Goal: Download file/media

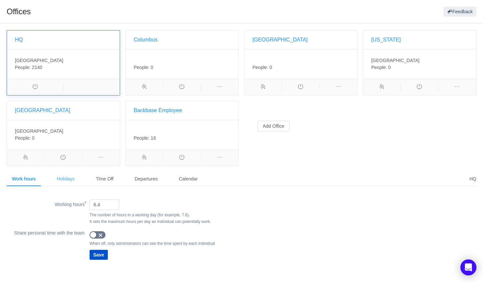
click at [56, 178] on div "Holidays" at bounding box center [65, 178] width 29 height 15
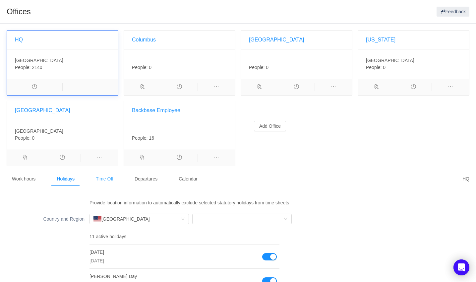
click at [110, 174] on div "Time Off" at bounding box center [105, 178] width 28 height 15
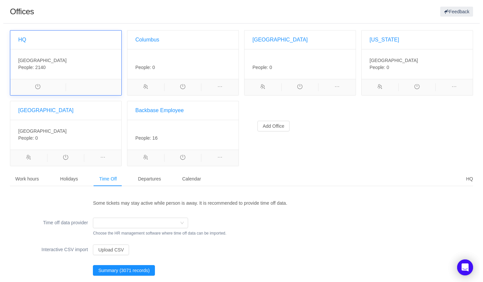
scroll to position [1, 0]
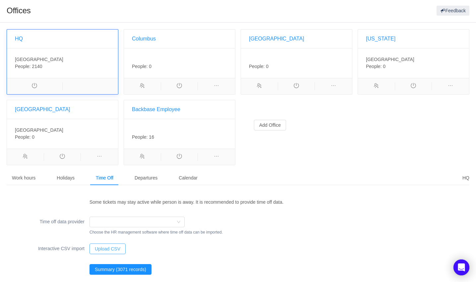
click at [119, 247] on button "Upload CSV" at bounding box center [108, 248] width 36 height 11
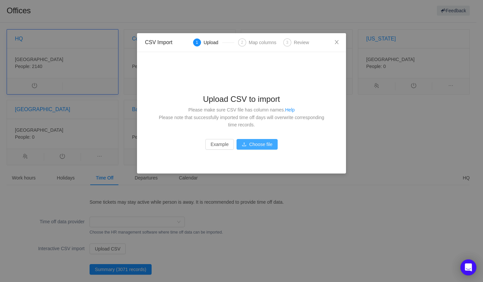
click at [255, 146] on button "Choose file" at bounding box center [257, 144] width 41 height 11
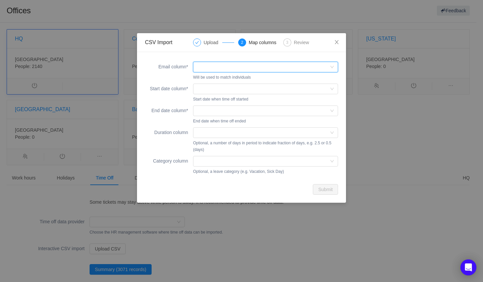
click at [330, 66] on icon "icon: down" at bounding box center [332, 67] width 4 height 4
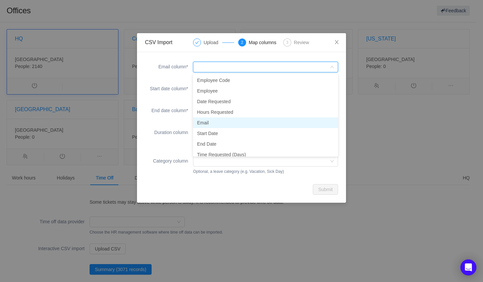
click at [243, 127] on li "Email" at bounding box center [265, 122] width 145 height 11
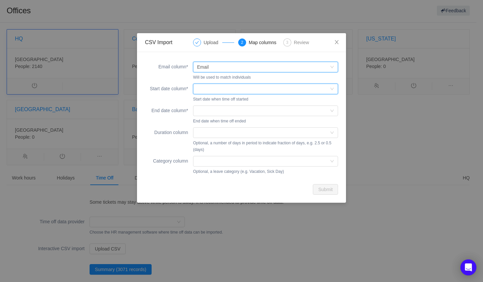
click at [329, 89] on div at bounding box center [263, 89] width 133 height 10
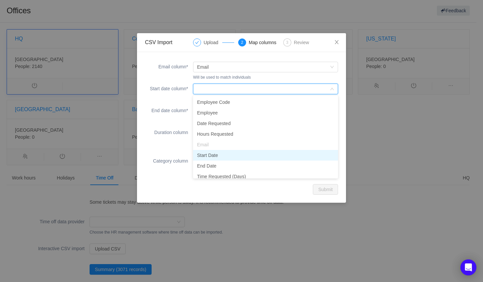
click at [227, 153] on li "Start Date" at bounding box center [265, 155] width 145 height 11
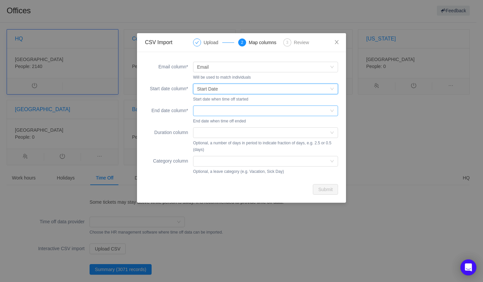
click at [332, 111] on icon "icon: down" at bounding box center [332, 111] width 4 height 4
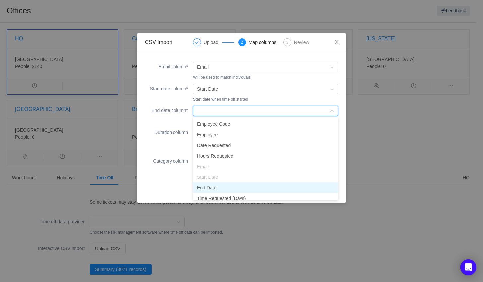
click at [242, 184] on li "End Date" at bounding box center [265, 187] width 145 height 11
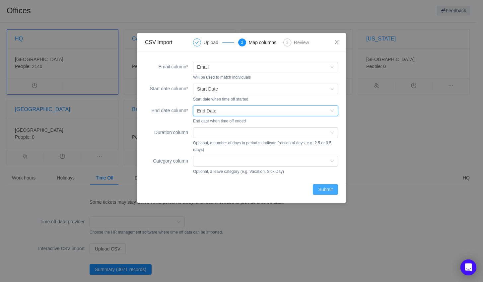
click at [328, 191] on button "Submit" at bounding box center [325, 189] width 25 height 11
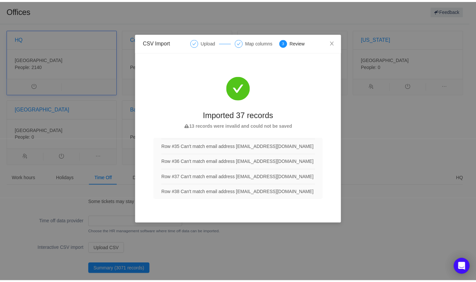
scroll to position [138, 0]
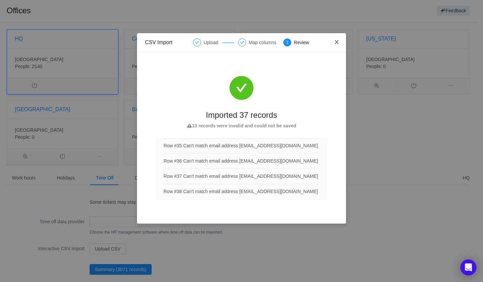
click at [337, 40] on icon "icon: close" at bounding box center [336, 41] width 5 height 5
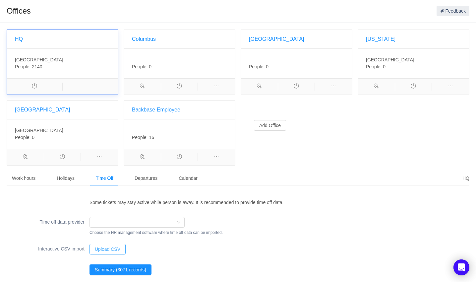
scroll to position [1, 0]
click at [180, 176] on div "Calendar" at bounding box center [188, 177] width 30 height 15
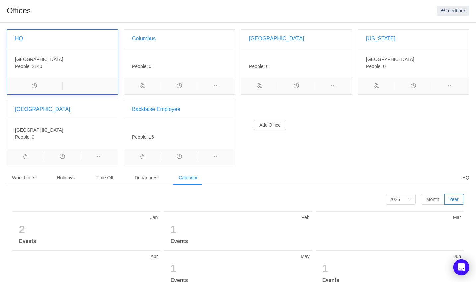
scroll to position [95, 0]
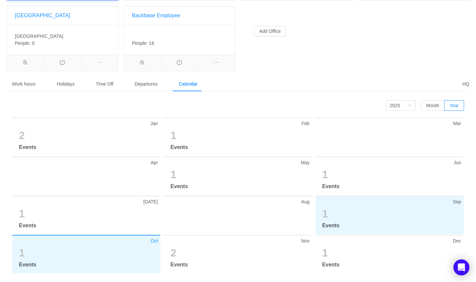
click at [363, 211] on section "1" at bounding box center [391, 214] width 139 height 16
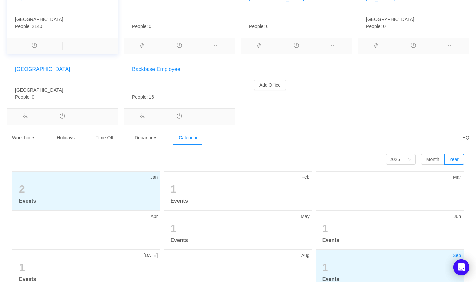
scroll to position [0, 0]
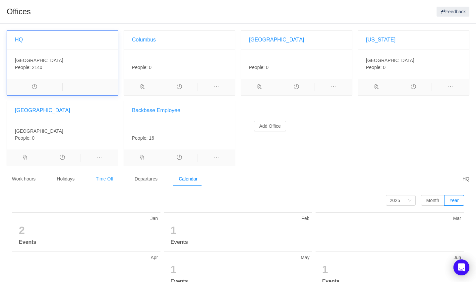
click at [105, 176] on div "Time Off" at bounding box center [105, 178] width 28 height 15
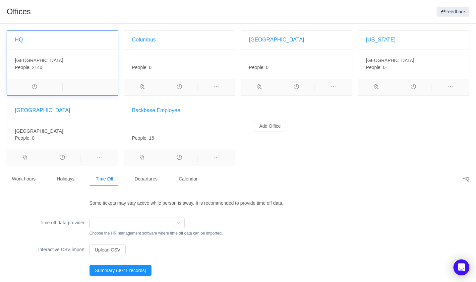
scroll to position [1, 0]
click at [141, 266] on button "Summary (3071 records)" at bounding box center [121, 269] width 62 height 11
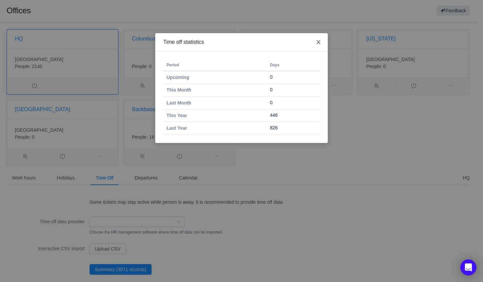
click at [320, 41] on icon "icon: close" at bounding box center [318, 41] width 5 height 5
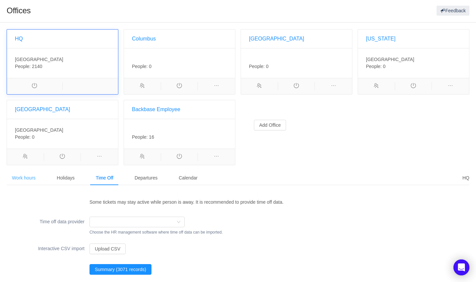
click at [18, 173] on div "Work hours" at bounding box center [24, 177] width 34 height 15
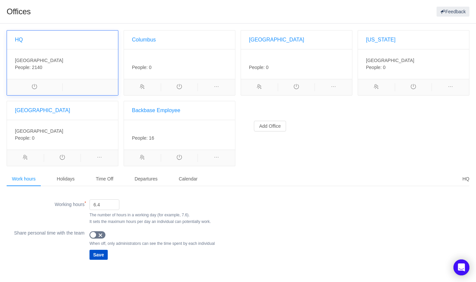
scroll to position [0, 0]
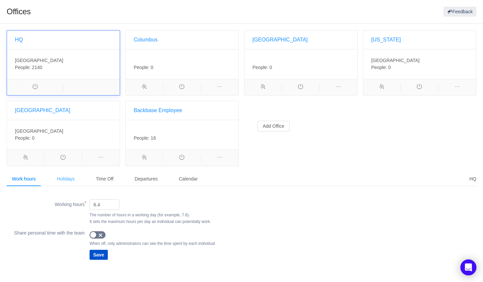
click at [60, 176] on div "Holidays" at bounding box center [65, 178] width 29 height 15
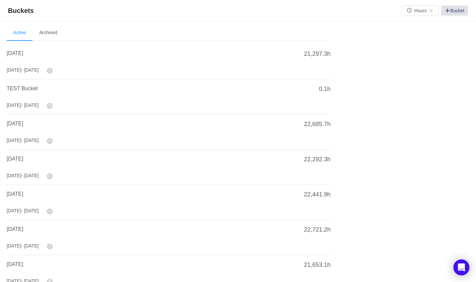
click at [456, 9] on link "Bucket" at bounding box center [455, 11] width 27 height 10
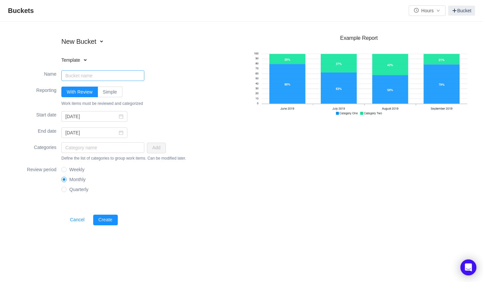
click at [81, 77] on input "Name" at bounding box center [102, 75] width 83 height 11
type input "[DATE]"
click at [119, 116] on icon "icon: calendar" at bounding box center [121, 116] width 5 height 5
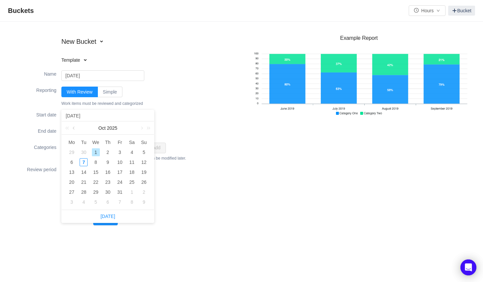
click at [75, 130] on link at bounding box center [74, 127] width 6 height 13
click at [72, 153] on div "1" at bounding box center [72, 152] width 8 height 8
type input "[DATE]"
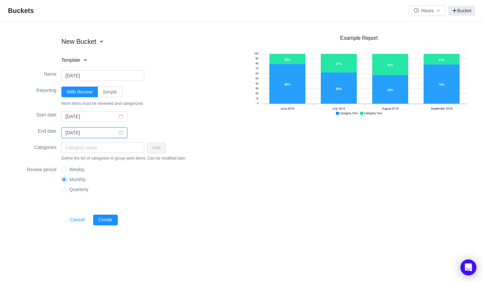
click at [119, 134] on input "[DATE]" at bounding box center [94, 132] width 66 height 11
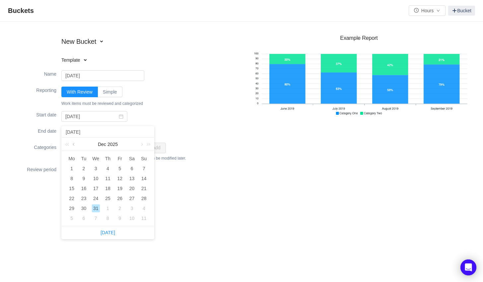
click at [73, 142] on link at bounding box center [74, 144] width 6 height 13
click at [85, 207] on div "30" at bounding box center [84, 208] width 8 height 8
type input "[DATE]"
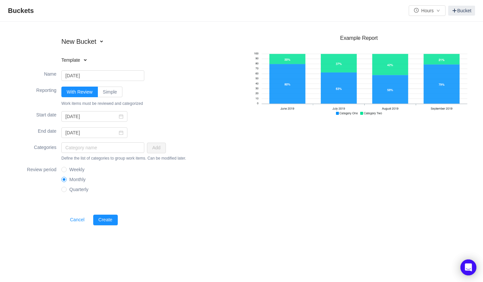
click at [200, 153] on div "Categories Add Define the list of categories to group work items. Can be modifi…" at bounding box center [127, 152] width 228 height 22
click at [128, 150] on input "text" at bounding box center [102, 147] width 83 height 11
type input "[MEDICAL_DATA]"
click at [159, 149] on button "Add" at bounding box center [156, 148] width 19 height 11
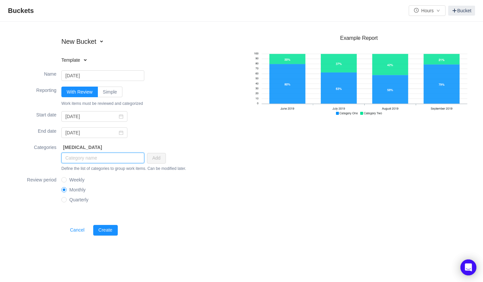
click at [106, 159] on input "text" at bounding box center [102, 158] width 83 height 11
type input "OpEx"
click at [157, 157] on button "Add" at bounding box center [156, 158] width 19 height 11
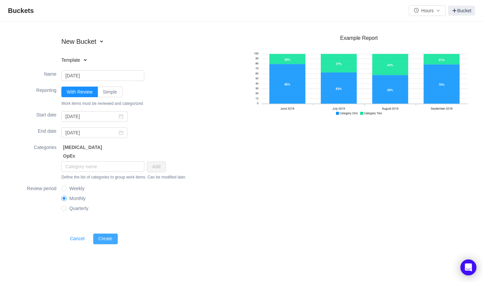
click at [99, 240] on button "Create" at bounding box center [105, 239] width 25 height 11
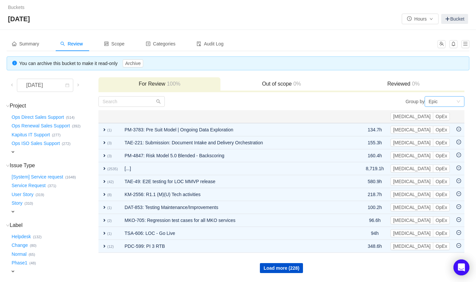
click at [450, 102] on div "Epic" at bounding box center [443, 102] width 28 height 10
click at [345, 106] on div "Group by Epic" at bounding box center [373, 101] width 183 height 11
click at [294, 267] on button "Load more (228)" at bounding box center [281, 268] width 43 height 10
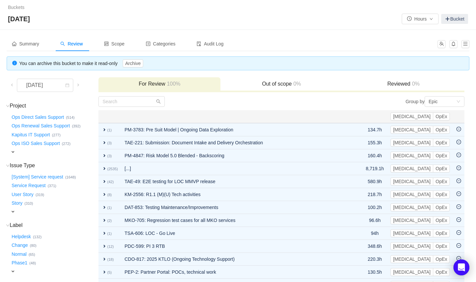
click at [13, 210] on span "expand" at bounding box center [12, 211] width 5 height 5
click at [47, 212] on div "Select value" at bounding box center [39, 212] width 52 height 7
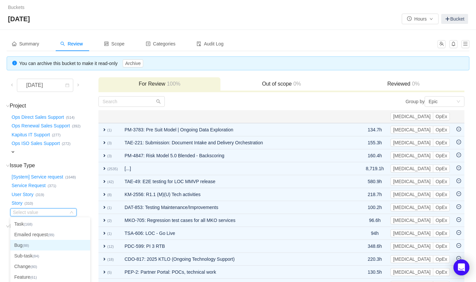
click at [38, 245] on li "Bug (88)" at bounding box center [50, 245] width 80 height 11
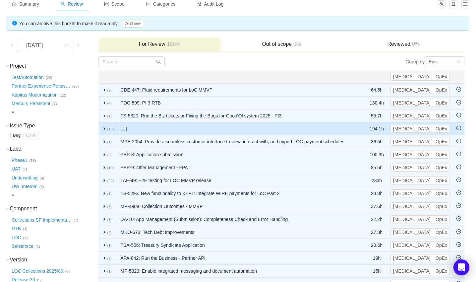
scroll to position [127, 0]
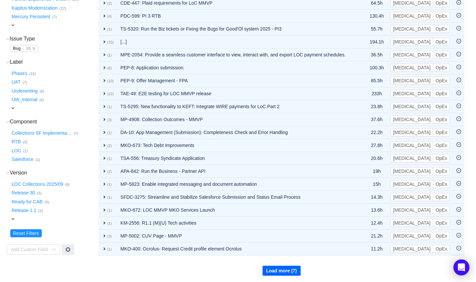
click at [285, 270] on button "Load more (7)" at bounding box center [282, 271] width 38 height 10
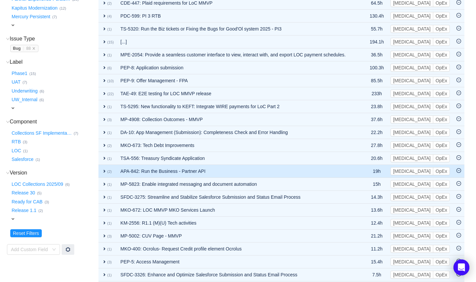
scroll to position [0, 0]
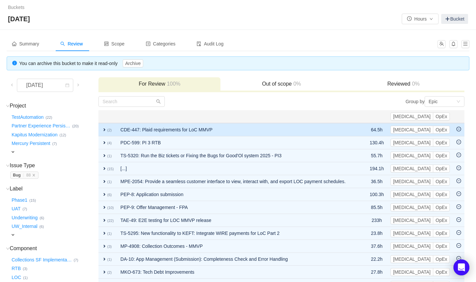
click at [102, 127] on span "expand" at bounding box center [104, 129] width 5 height 5
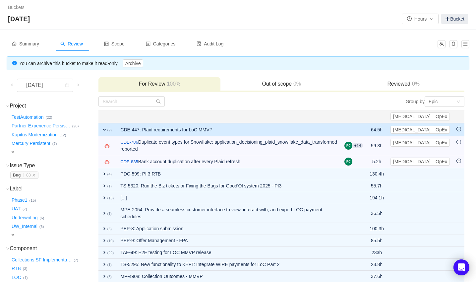
click at [102, 127] on span "expand" at bounding box center [104, 129] width 5 height 5
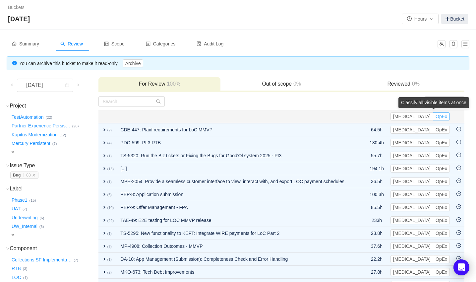
click at [441, 117] on button "OpEx" at bounding box center [441, 116] width 17 height 8
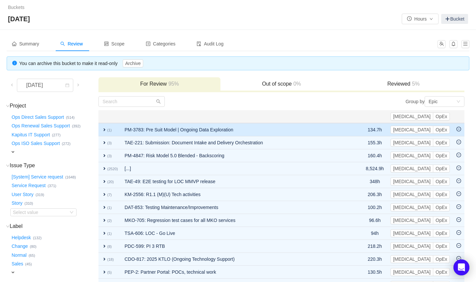
click at [104, 127] on span "expand" at bounding box center [104, 129] width 5 height 5
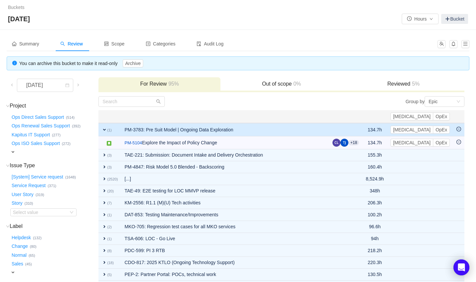
click at [104, 127] on span "expand" at bounding box center [104, 129] width 5 height 5
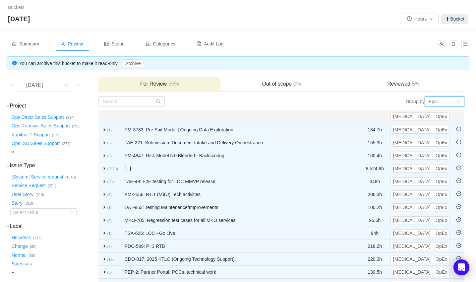
click at [462, 102] on div "Epic" at bounding box center [445, 101] width 40 height 11
click at [439, 125] on li "Project" at bounding box center [445, 125] width 40 height 11
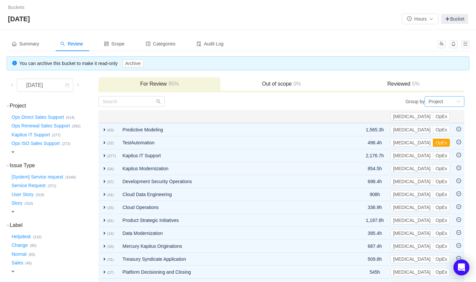
click at [449, 99] on div "Project" at bounding box center [443, 102] width 28 height 10
click at [442, 147] on li "Issue Type" at bounding box center [445, 146] width 40 height 11
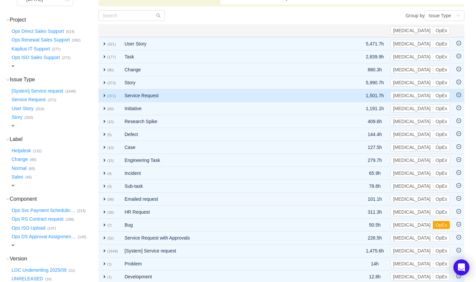
scroll to position [88, 0]
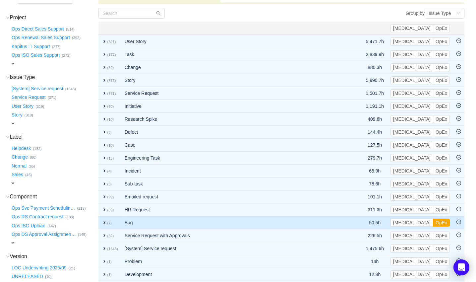
click at [104, 220] on span "expand" at bounding box center [104, 222] width 5 height 5
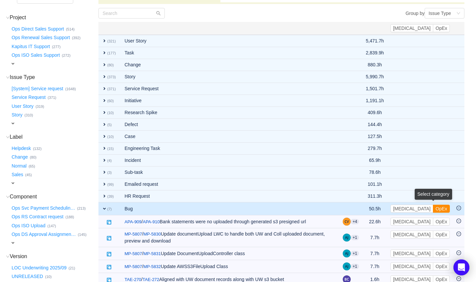
click at [447, 206] on button "OpEx" at bounding box center [441, 209] width 17 height 8
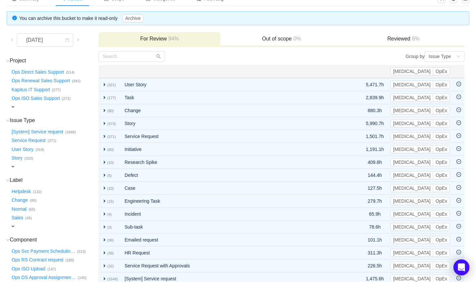
scroll to position [0, 0]
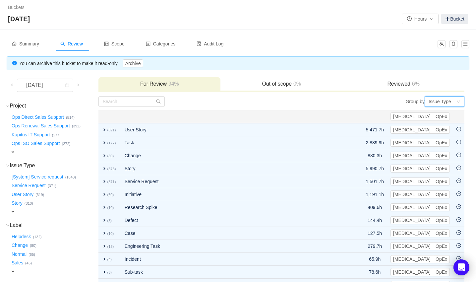
click at [460, 104] on div "Issue Type" at bounding box center [445, 101] width 40 height 11
click at [438, 132] on li "Epic" at bounding box center [445, 135] width 40 height 11
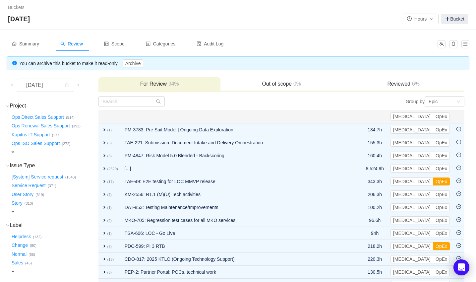
click at [413, 86] on span "6%" at bounding box center [415, 84] width 9 height 6
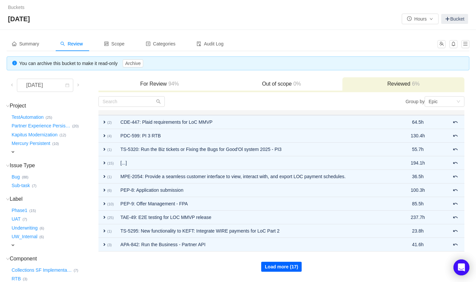
click at [285, 268] on button "Load more (17)" at bounding box center [281, 267] width 40 height 10
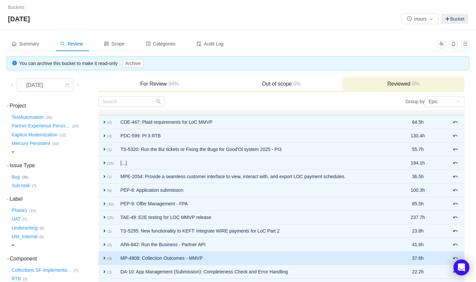
scroll to position [132, 0]
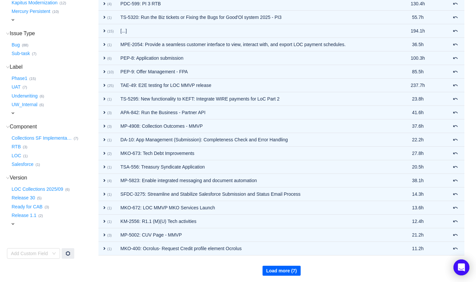
click at [282, 272] on button "Load more (7)" at bounding box center [282, 271] width 38 height 10
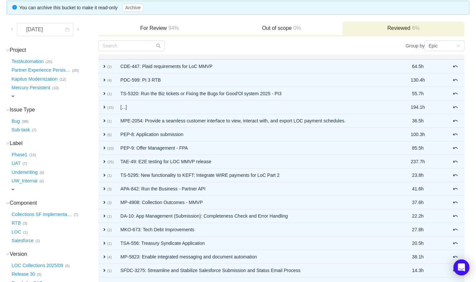
scroll to position [29, 0]
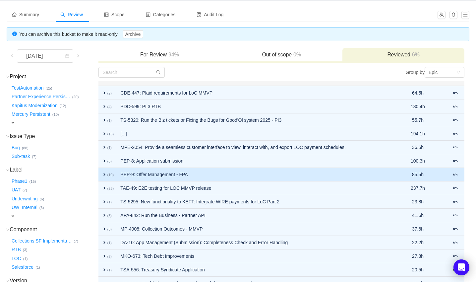
click at [104, 173] on span "expand" at bounding box center [104, 174] width 5 height 5
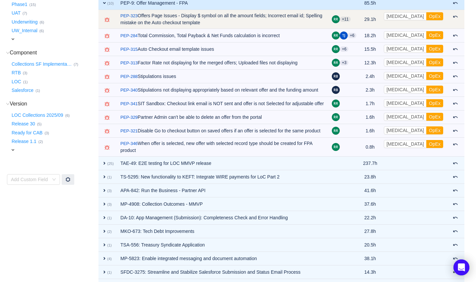
scroll to position [0, 0]
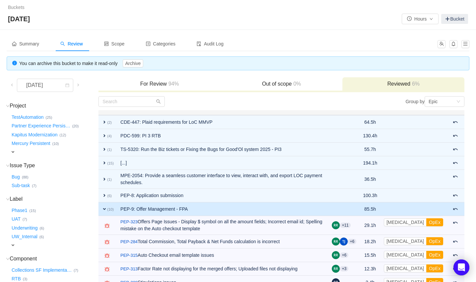
click at [109, 207] on small "(10)" at bounding box center [110, 209] width 7 height 4
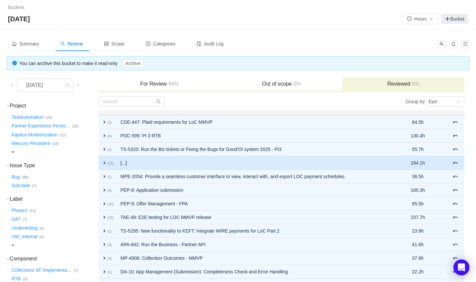
click at [106, 160] on span "expand" at bounding box center [104, 162] width 5 height 5
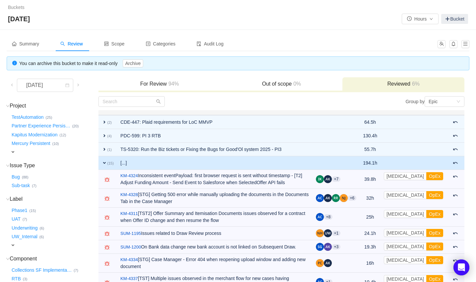
click at [102, 160] on span "expand" at bounding box center [104, 162] width 5 height 5
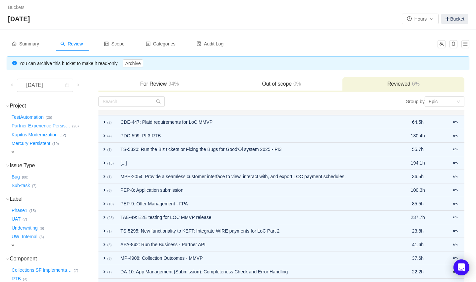
click at [147, 83] on h3 "For Review 94%" at bounding box center [159, 84] width 115 height 7
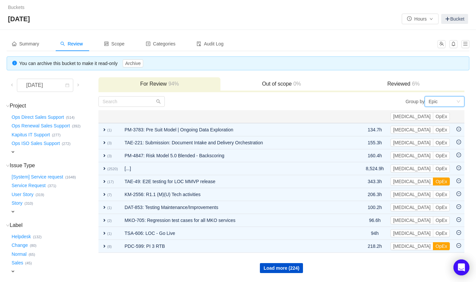
click at [442, 103] on div "Epic" at bounding box center [443, 102] width 28 height 10
click at [437, 125] on li "Project" at bounding box center [445, 125] width 40 height 11
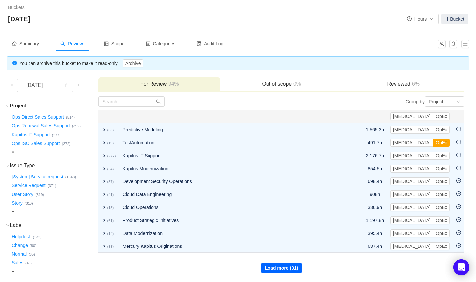
click at [293, 266] on button "Load more (31)" at bounding box center [281, 268] width 40 height 10
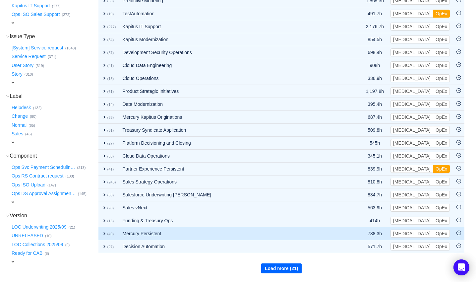
scroll to position [150, 0]
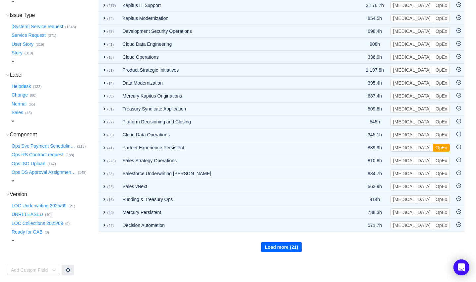
click at [281, 244] on button "Load more (21)" at bounding box center [281, 247] width 40 height 10
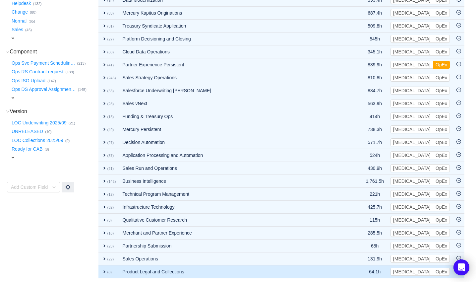
scroll to position [255, 0]
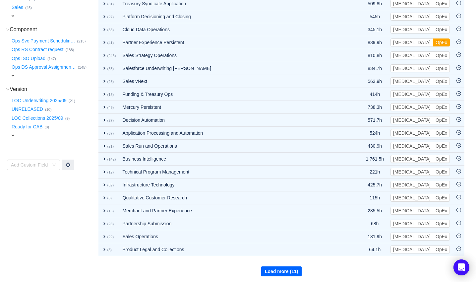
click at [276, 268] on button "Load more (11)" at bounding box center [281, 271] width 40 height 10
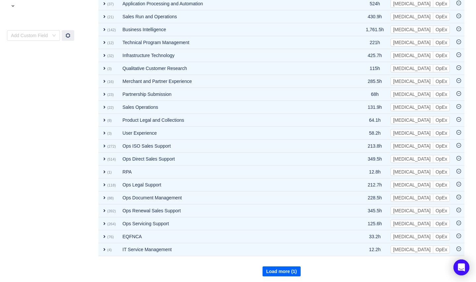
click at [278, 272] on button "Load more (1)" at bounding box center [282, 271] width 38 height 10
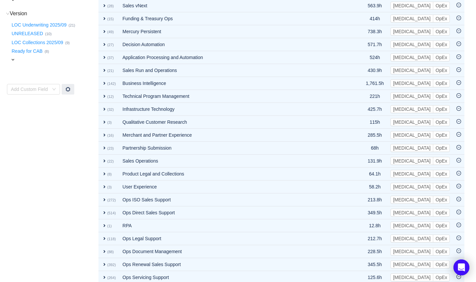
scroll to position [377, 0]
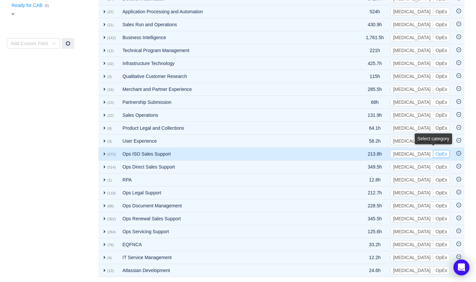
click at [443, 154] on button "OpEx" at bounding box center [441, 154] width 17 height 8
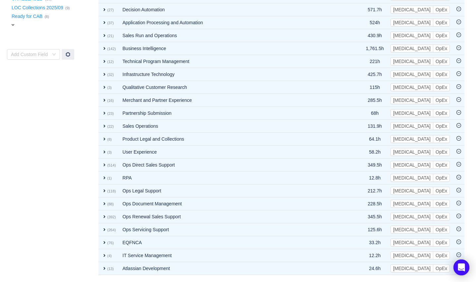
scroll to position [364, 0]
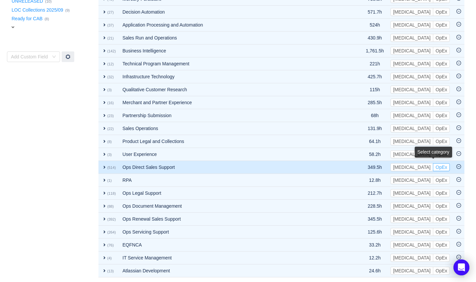
click at [446, 165] on button "OpEx" at bounding box center [441, 167] width 17 height 8
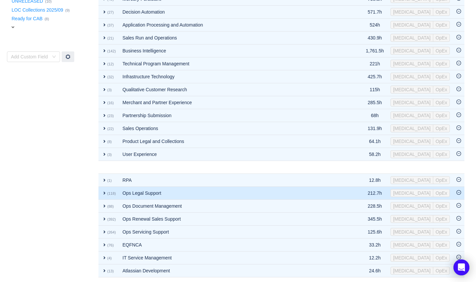
scroll to position [351, 0]
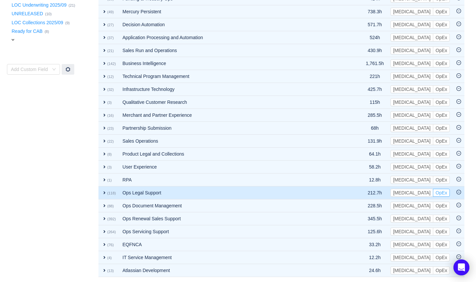
click at [441, 191] on button "OpEx" at bounding box center [441, 193] width 17 height 8
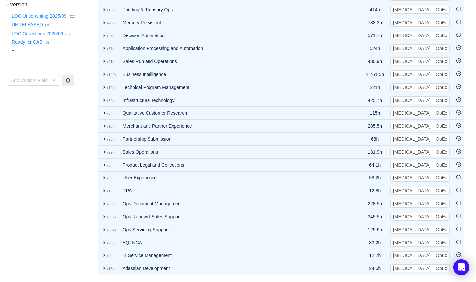
scroll to position [338, 0]
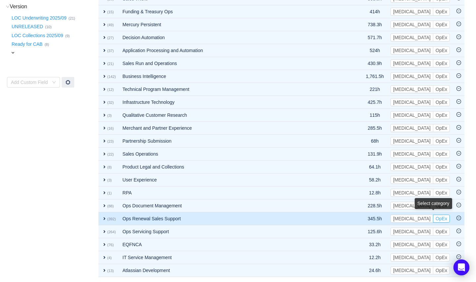
click at [443, 217] on button "OpEx" at bounding box center [441, 219] width 17 height 8
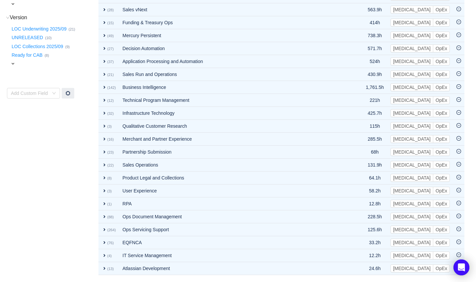
scroll to position [325, 0]
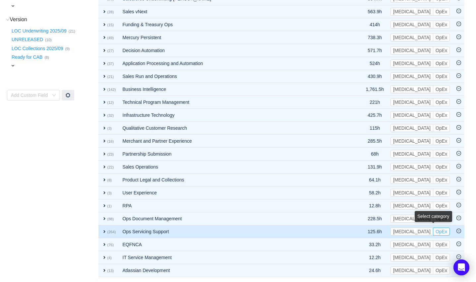
click at [445, 230] on button "OpEx" at bounding box center [441, 232] width 17 height 8
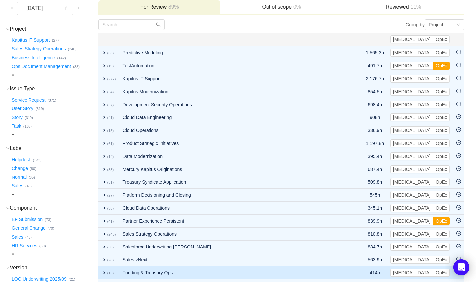
scroll to position [91, 0]
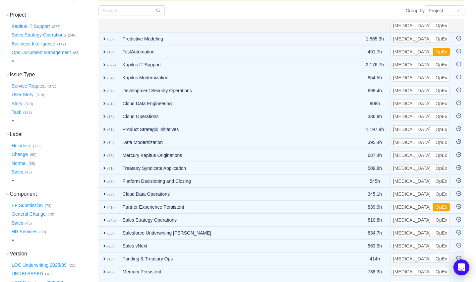
click at [12, 239] on span "expand" at bounding box center [12, 240] width 5 height 5
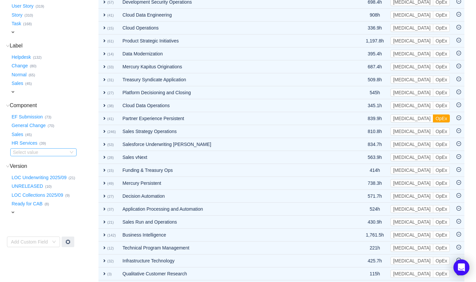
click at [71, 151] on icon "icon: down" at bounding box center [72, 152] width 4 height 4
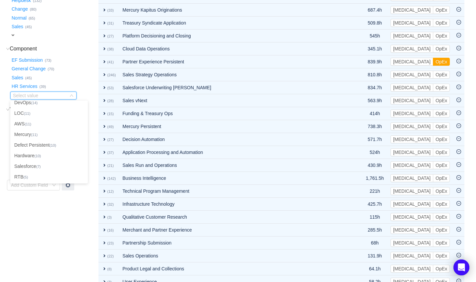
scroll to position [268, 0]
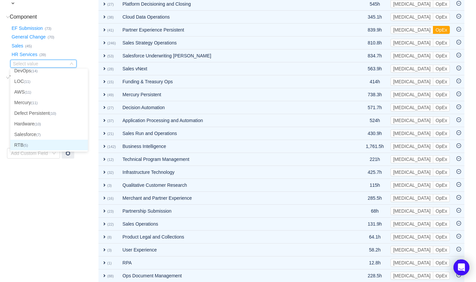
click at [34, 146] on li "RTB (5)" at bounding box center [49, 145] width 78 height 11
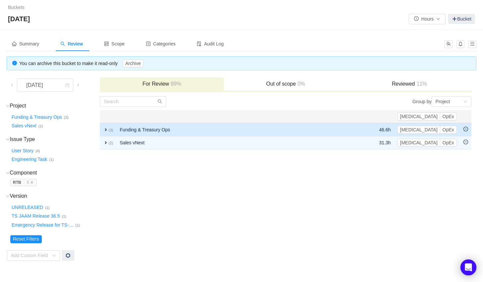
click at [104, 128] on span "expand" at bounding box center [105, 129] width 5 height 5
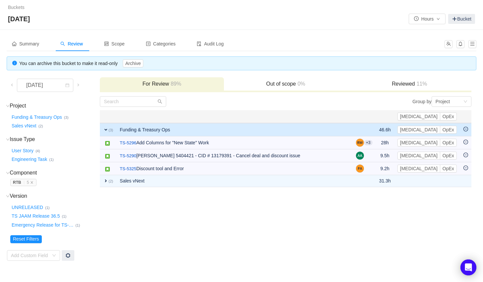
click at [104, 128] on span "expand" at bounding box center [105, 129] width 5 height 5
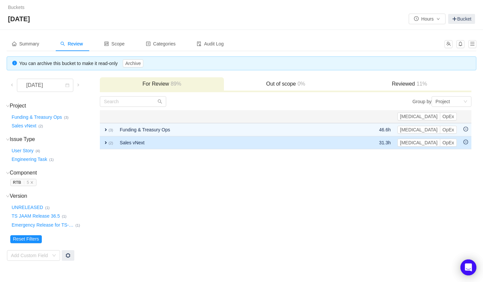
click at [107, 140] on span "expand" at bounding box center [105, 142] width 5 height 5
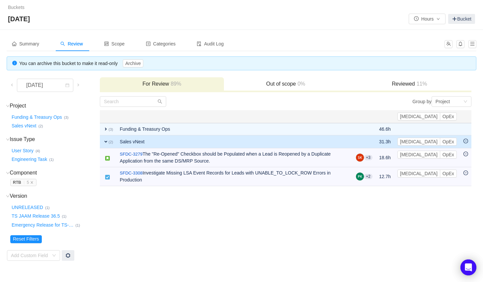
click at [107, 140] on span "expand" at bounding box center [105, 141] width 5 height 5
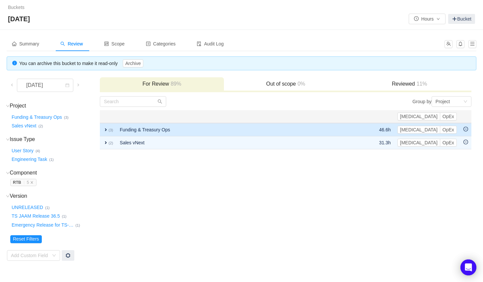
click at [108, 128] on span "expand" at bounding box center [105, 129] width 5 height 5
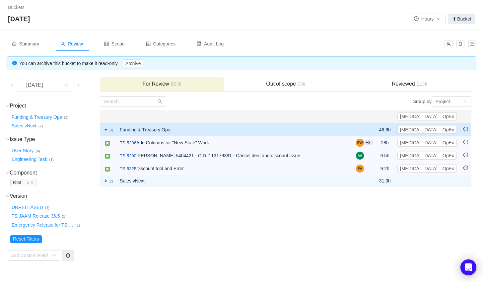
click at [108, 128] on span "expand" at bounding box center [105, 129] width 5 height 5
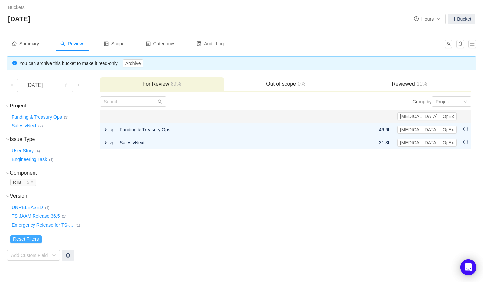
click at [28, 239] on button "Reset Filters" at bounding box center [26, 239] width 32 height 8
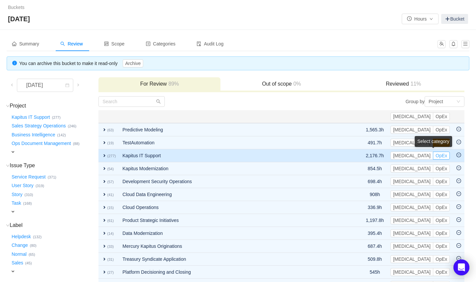
click at [445, 155] on button "OpEx" at bounding box center [441, 156] width 17 height 8
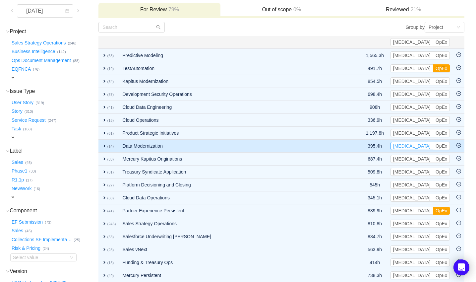
scroll to position [88, 0]
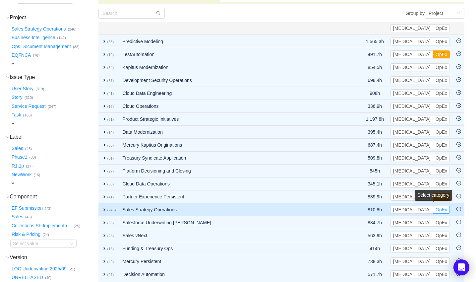
click at [445, 208] on button "OpEx" at bounding box center [441, 210] width 17 height 8
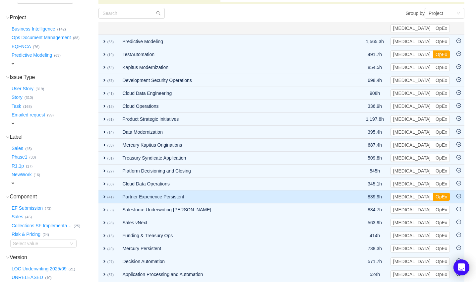
scroll to position [221, 0]
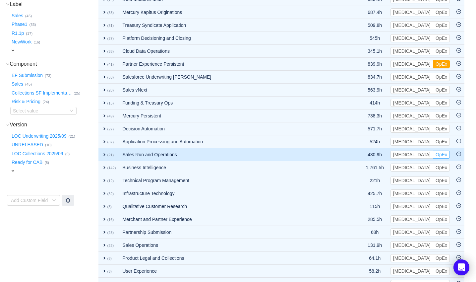
click at [443, 154] on button "OpEx" at bounding box center [441, 155] width 17 height 8
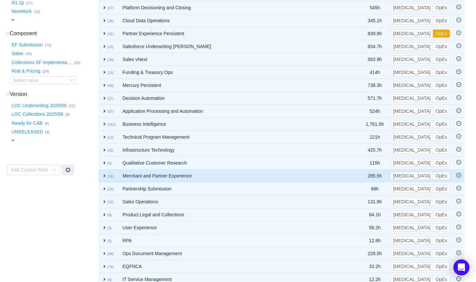
scroll to position [265, 0]
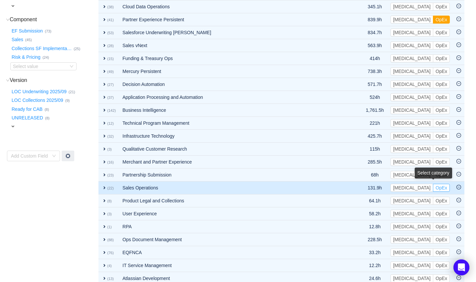
click at [447, 184] on button "OpEx" at bounding box center [441, 188] width 17 height 8
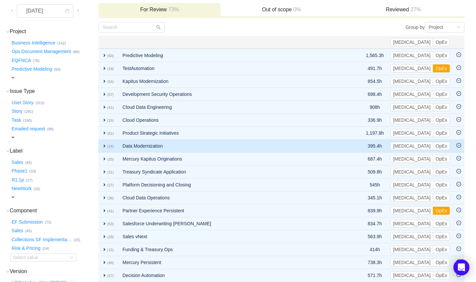
scroll to position [88, 0]
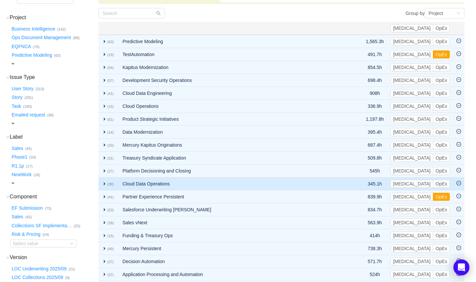
click at [103, 181] on span "expand" at bounding box center [104, 183] width 5 height 5
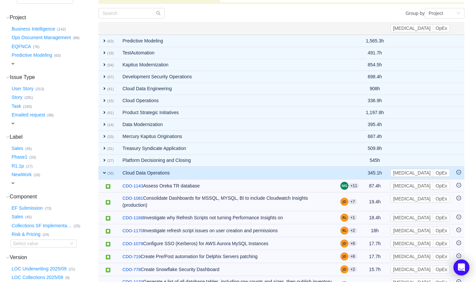
scroll to position [0, 0]
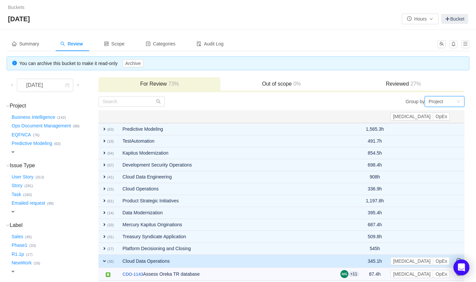
click at [441, 99] on div "Project" at bounding box center [436, 102] width 15 height 10
click at [436, 101] on div "Project" at bounding box center [436, 102] width 15 height 10
click at [433, 137] on li "Epic" at bounding box center [445, 135] width 40 height 11
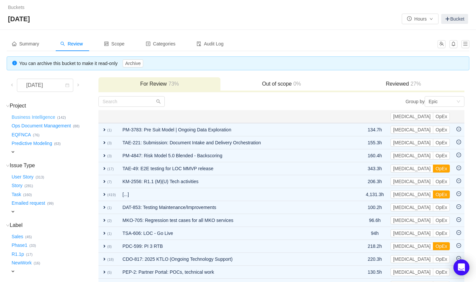
click at [50, 115] on button "Business Intelligence …" at bounding box center [33, 117] width 47 height 11
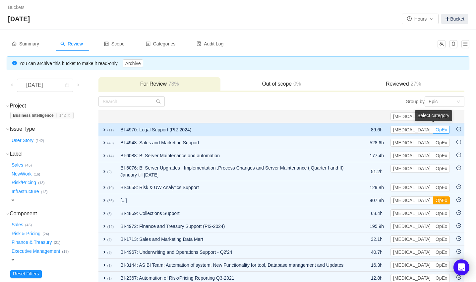
click at [443, 129] on button "OpEx" at bounding box center [441, 130] width 17 height 8
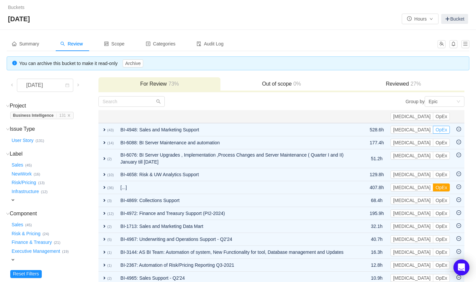
click at [443, 129] on button "OpEx" at bounding box center [441, 130] width 17 height 8
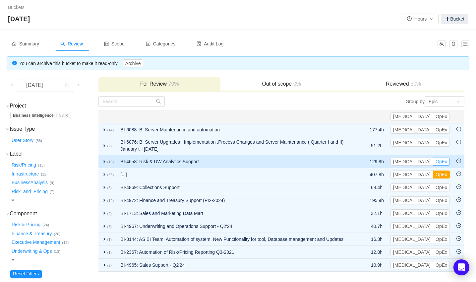
click at [443, 158] on button "OpEx" at bounding box center [441, 162] width 17 height 8
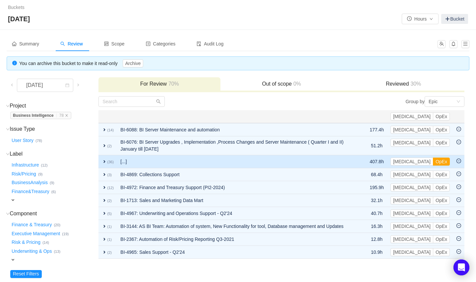
click at [103, 159] on span "expand" at bounding box center [104, 161] width 5 height 5
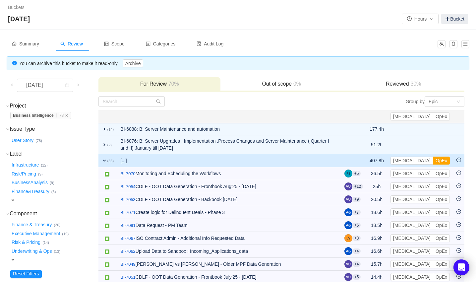
click at [103, 152] on td "expand (2)" at bounding box center [108, 144] width 19 height 19
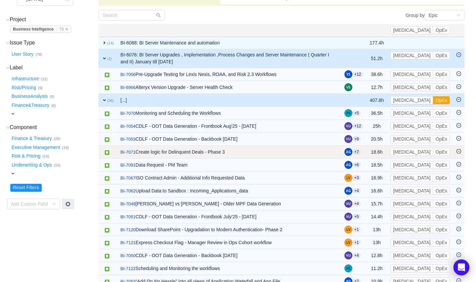
scroll to position [88, 0]
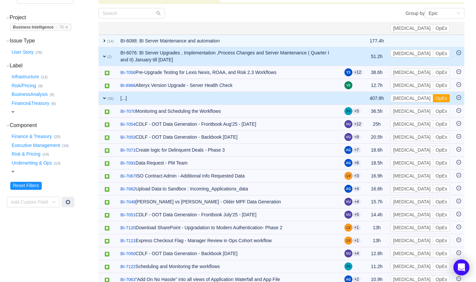
click at [103, 96] on span "expand" at bounding box center [104, 98] width 5 height 5
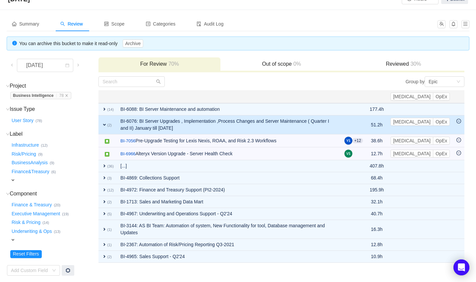
click at [103, 124] on span "expand" at bounding box center [104, 124] width 5 height 5
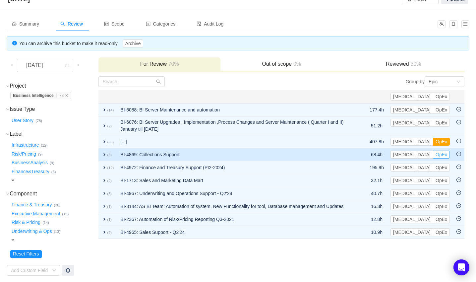
click at [445, 151] on button "OpEx" at bounding box center [441, 155] width 17 height 8
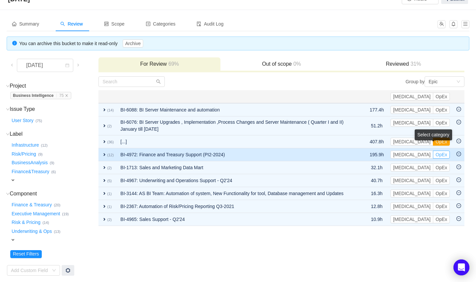
click at [443, 151] on button "OpEx" at bounding box center [441, 155] width 17 height 8
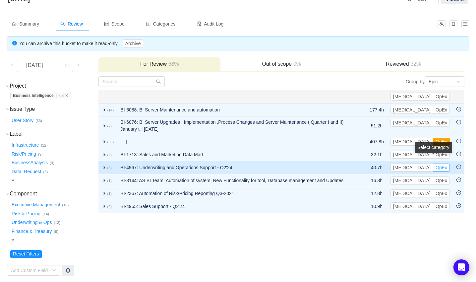
click at [442, 164] on button "OpEx" at bounding box center [441, 168] width 17 height 8
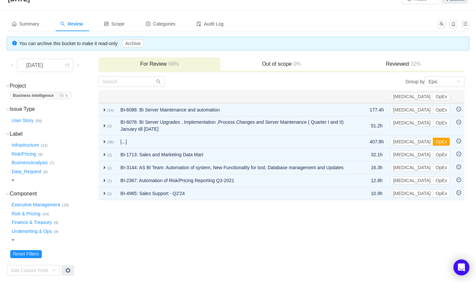
click at [361, 244] on td "Group by Epic You will see tickets here after they were marked as out of scope …" at bounding box center [281, 176] width 367 height 200
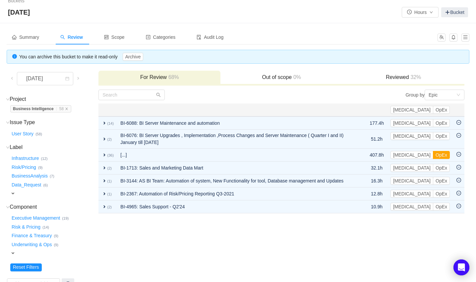
scroll to position [0, 0]
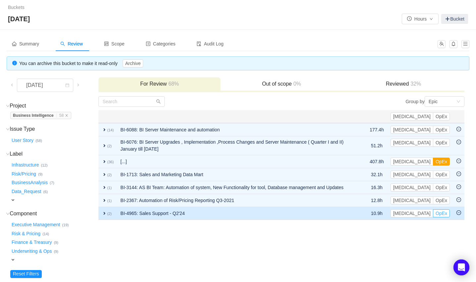
click at [445, 209] on button "OpEx" at bounding box center [441, 213] width 17 height 8
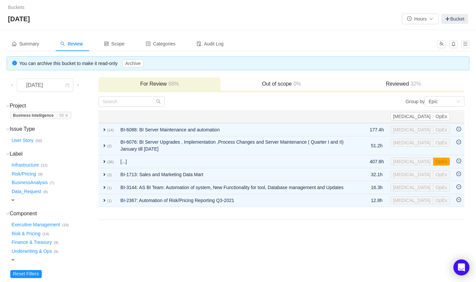
click at [206, 219] on td "Group by Epic You will see tickets here after they were marked as out of scope …" at bounding box center [281, 196] width 367 height 200
click at [66, 115] on span "Business Intelligence … 56" at bounding box center [40, 115] width 61 height 7
click at [65, 115] on icon "icon: close" at bounding box center [66, 115] width 3 height 3
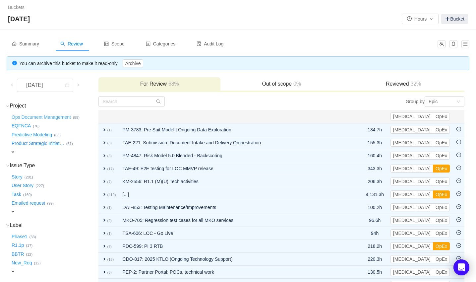
click at [44, 118] on button "Ops Document Management …" at bounding box center [41, 117] width 63 height 11
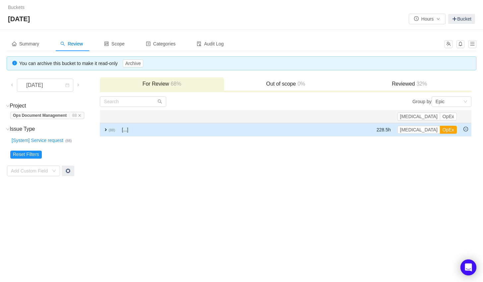
click at [105, 128] on span "expand" at bounding box center [105, 129] width 5 height 5
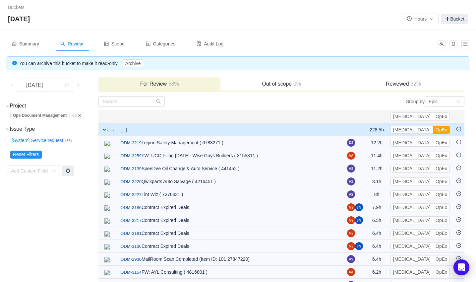
click at [79, 116] on icon "icon: close" at bounding box center [80, 115] width 2 height 2
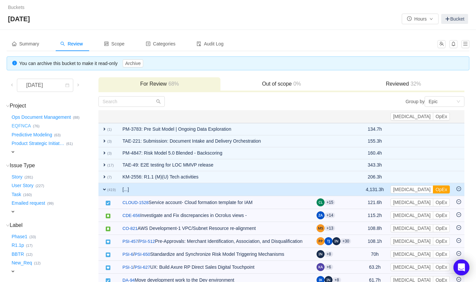
click at [21, 124] on button "EQFNCA …" at bounding box center [21, 126] width 23 height 11
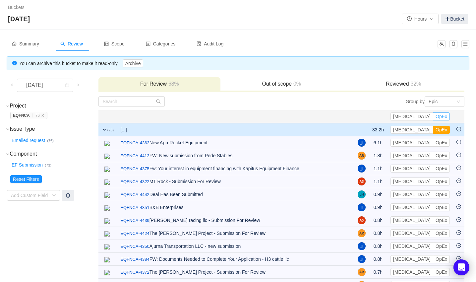
click at [443, 116] on button "OpEx" at bounding box center [441, 116] width 17 height 8
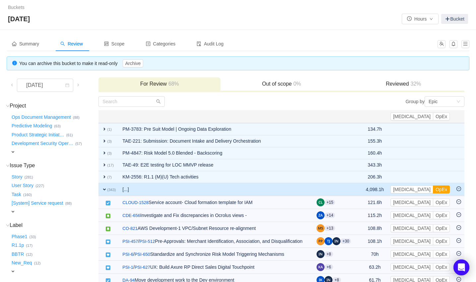
click at [400, 80] on div "Reviewed 32%" at bounding box center [404, 84] width 122 height 14
click at [405, 85] on h3 "Reviewed 32%" at bounding box center [403, 84] width 115 height 7
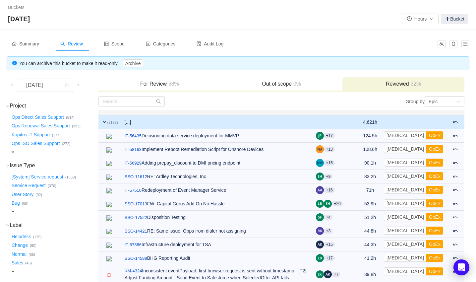
click at [385, 85] on h3 "Reviewed 32%" at bounding box center [403, 84] width 115 height 7
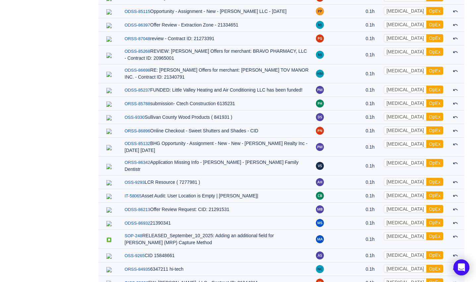
scroll to position [30572, 0]
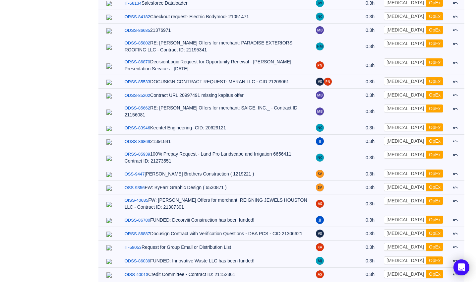
scroll to position [0, 0]
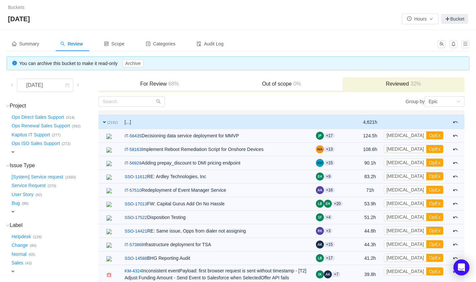
click at [135, 88] on div "For Review 68%" at bounding box center [160, 84] width 122 height 14
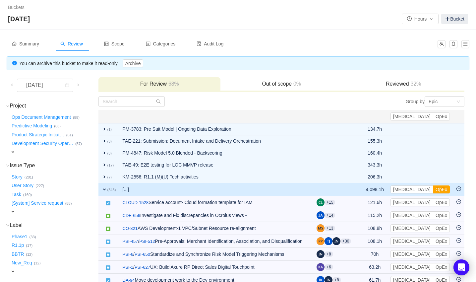
click at [102, 187] on span "expand" at bounding box center [104, 189] width 5 height 5
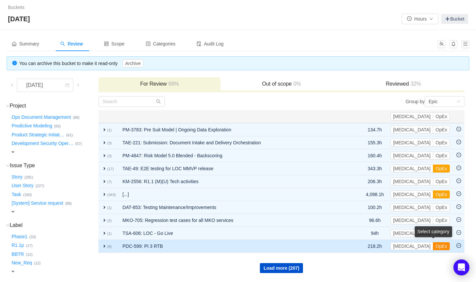
click at [443, 243] on button "OpEx" at bounding box center [441, 246] width 17 height 8
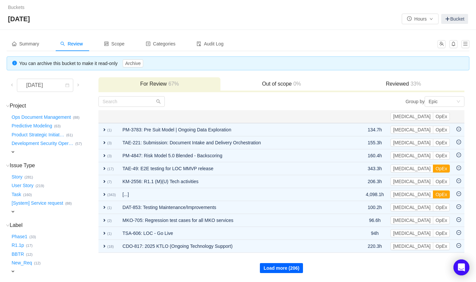
click at [284, 269] on button "Load more (206)" at bounding box center [281, 268] width 43 height 10
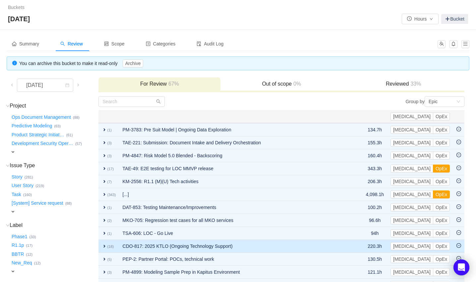
scroll to position [150, 0]
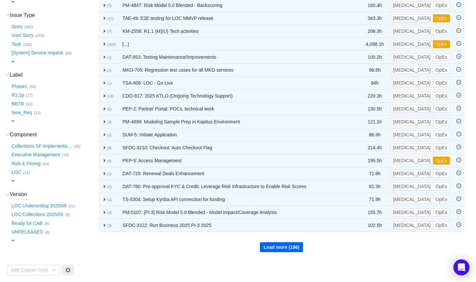
click at [291, 249] on button "Load more (196)" at bounding box center [281, 247] width 43 height 10
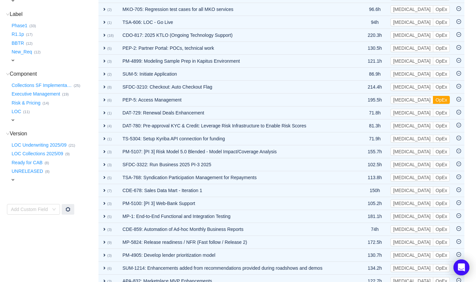
scroll to position [255, 0]
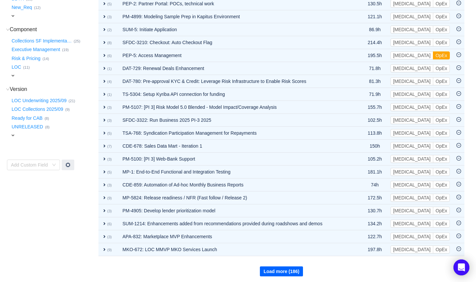
click at [285, 268] on button "Load more (186)" at bounding box center [281, 271] width 43 height 10
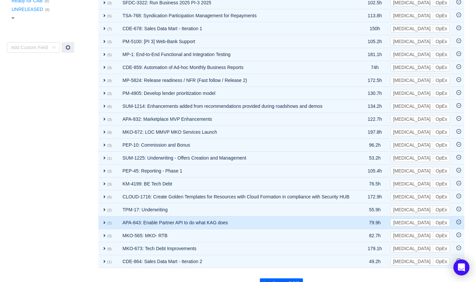
scroll to position [385, 0]
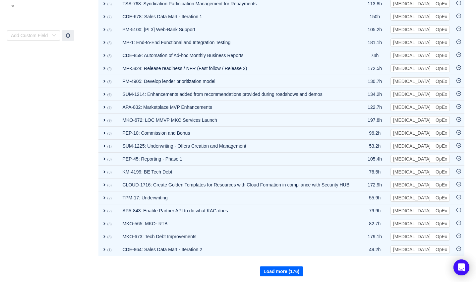
click at [288, 266] on button "Load more (176)" at bounding box center [281, 271] width 43 height 10
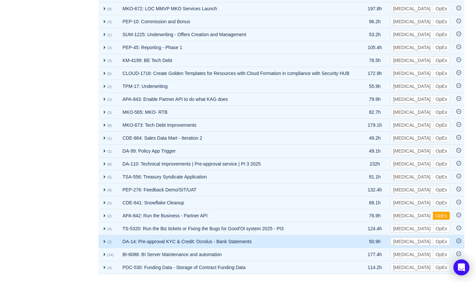
scroll to position [513, 0]
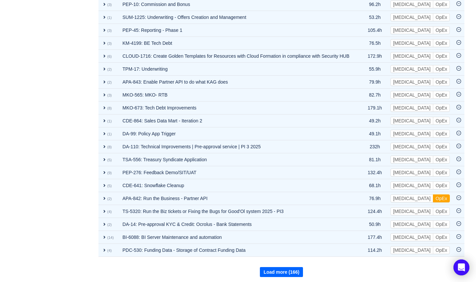
click at [287, 268] on button "Load more (166)" at bounding box center [281, 272] width 43 height 10
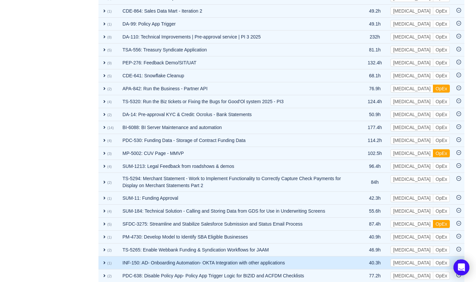
scroll to position [648, 0]
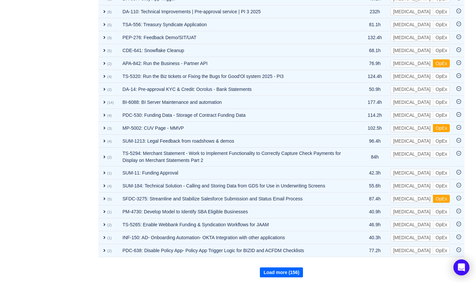
click at [288, 267] on button "Load more (156)" at bounding box center [281, 272] width 43 height 10
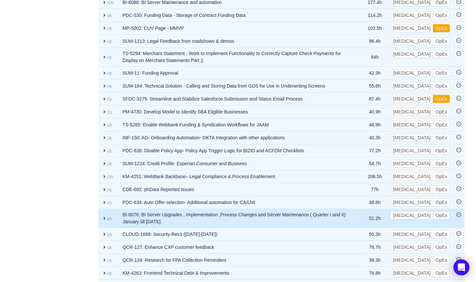
scroll to position [784, 0]
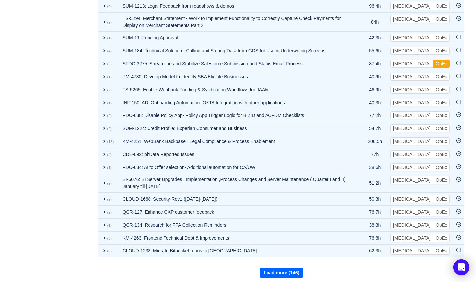
click at [291, 270] on button "Load more (146)" at bounding box center [281, 273] width 43 height 10
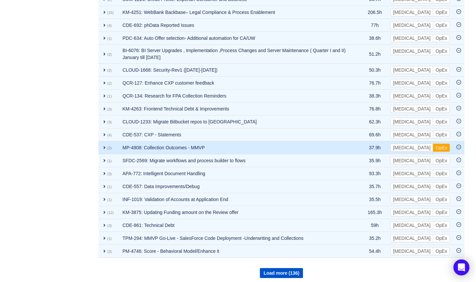
scroll to position [465, 0]
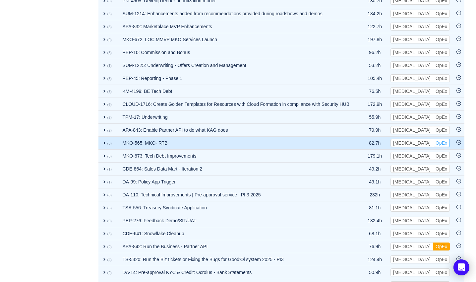
click at [446, 141] on button "OpEx" at bounding box center [441, 143] width 17 height 8
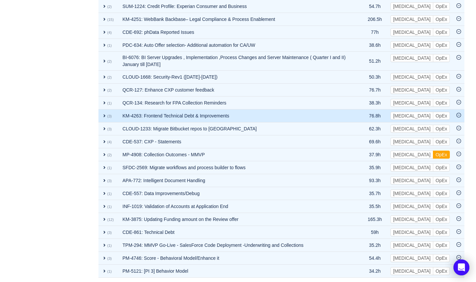
scroll to position [913, 0]
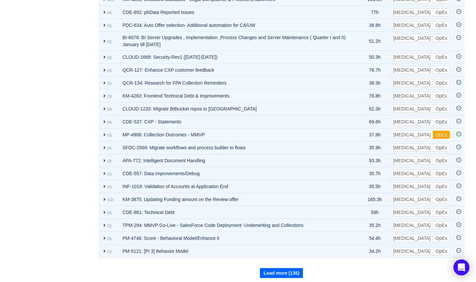
click at [275, 269] on button "Load more (135)" at bounding box center [281, 273] width 43 height 10
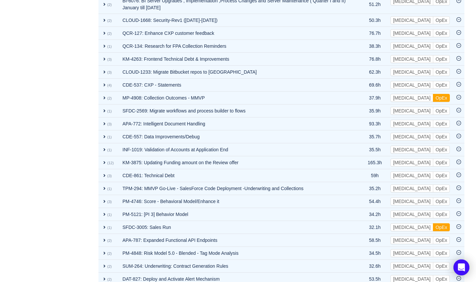
scroll to position [1042, 0]
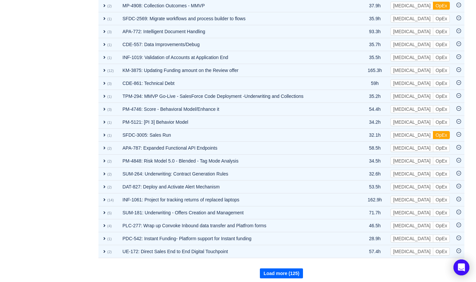
click at [270, 270] on button "Load more (125)" at bounding box center [281, 273] width 43 height 10
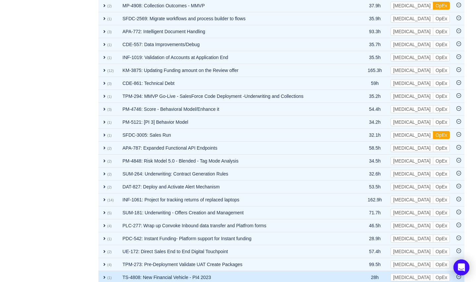
scroll to position [1170, 0]
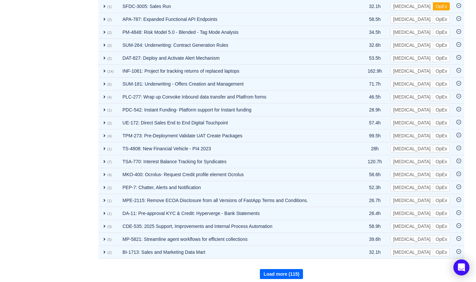
click at [275, 273] on button "Load more (115)" at bounding box center [281, 274] width 43 height 10
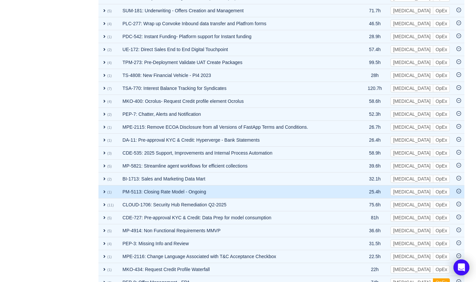
scroll to position [1300, 0]
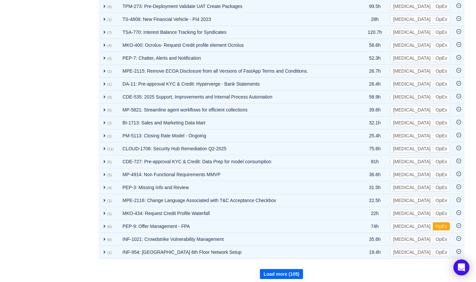
click at [283, 269] on button "Load more (105)" at bounding box center [281, 274] width 43 height 10
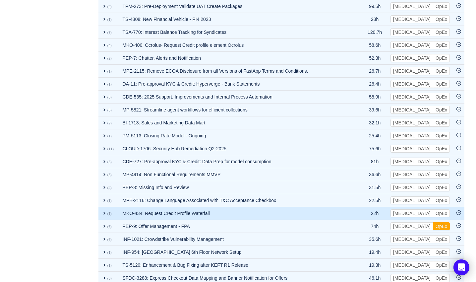
scroll to position [1428, 0]
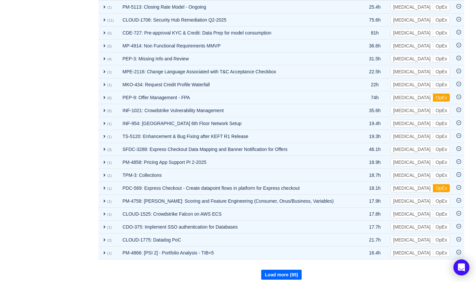
click at [286, 271] on button "Load more (95)" at bounding box center [281, 275] width 40 height 10
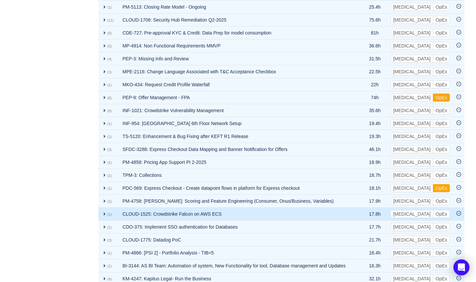
scroll to position [1558, 0]
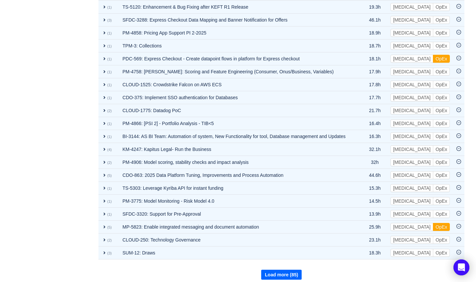
click at [278, 273] on button "Load more (85)" at bounding box center [281, 275] width 40 height 10
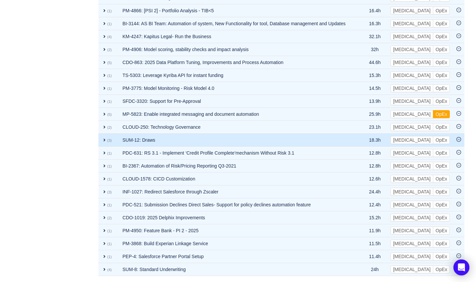
scroll to position [1686, 0]
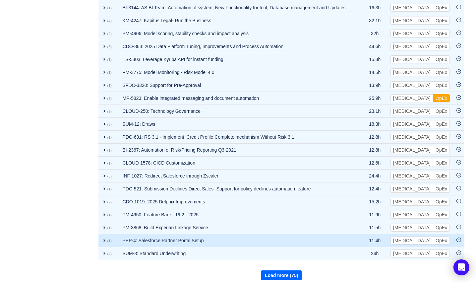
drag, startPoint x: 283, startPoint y: 268, endPoint x: 288, endPoint y: 240, distance: 28.6
click at [283, 270] on button "Load more (75)" at bounding box center [281, 275] width 40 height 10
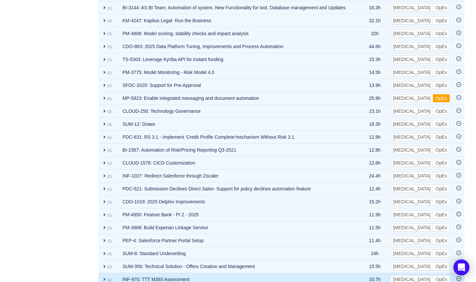
scroll to position [1815, 0]
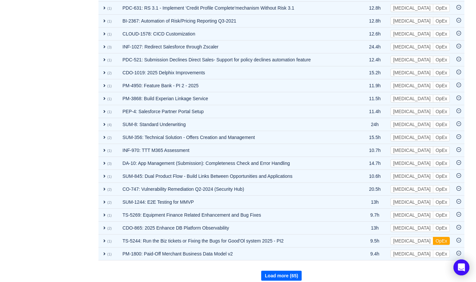
click at [279, 271] on button "Load more (65)" at bounding box center [281, 276] width 40 height 10
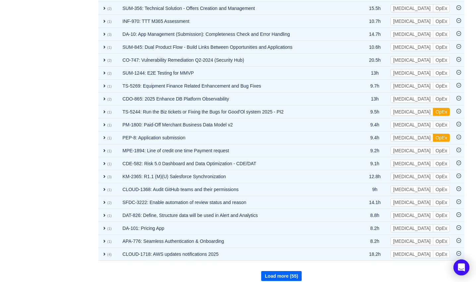
click at [290, 271] on button "Load more (55)" at bounding box center [281, 276] width 40 height 10
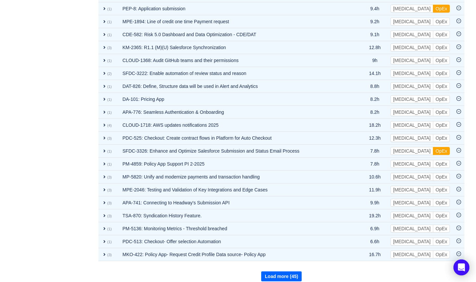
click at [295, 271] on button "Load more (45)" at bounding box center [281, 276] width 40 height 10
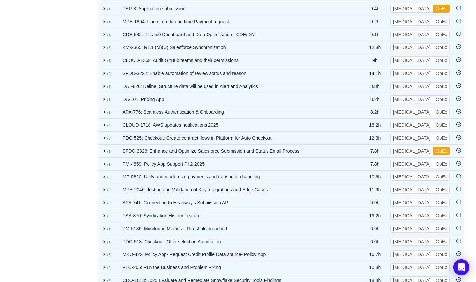
scroll to position [2203, 0]
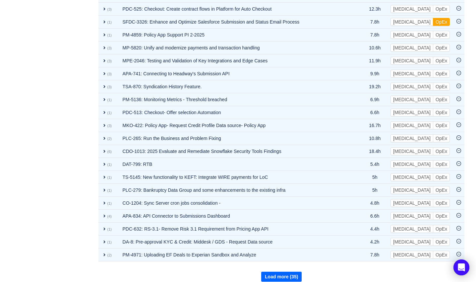
click at [285, 272] on button "Load more (35)" at bounding box center [281, 277] width 40 height 10
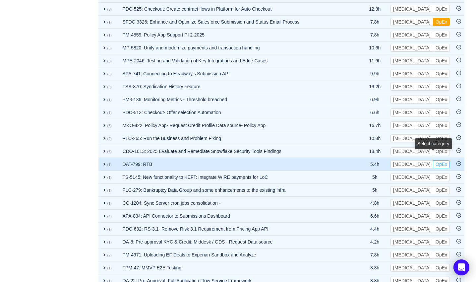
click at [442, 160] on button "OpEx" at bounding box center [441, 164] width 17 height 8
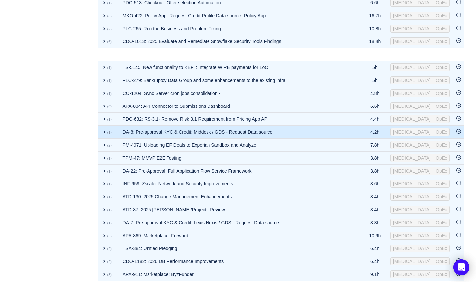
scroll to position [2332, 0]
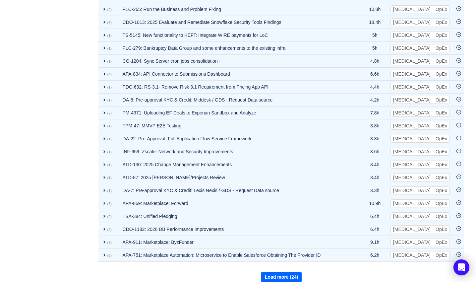
click at [283, 272] on button "Load more (24)" at bounding box center [281, 277] width 40 height 10
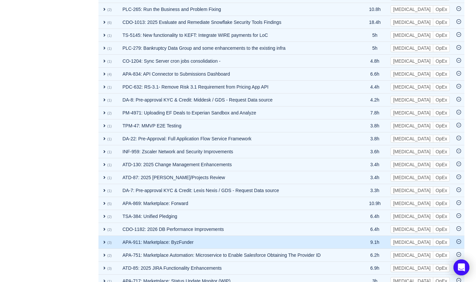
scroll to position [2460, 0]
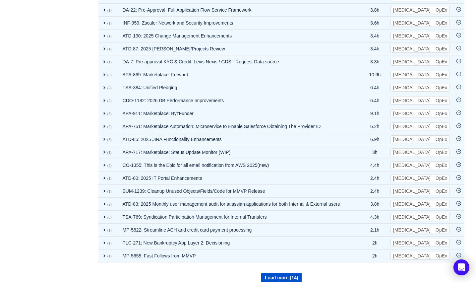
click at [282, 273] on button "Load more (14)" at bounding box center [281, 278] width 40 height 10
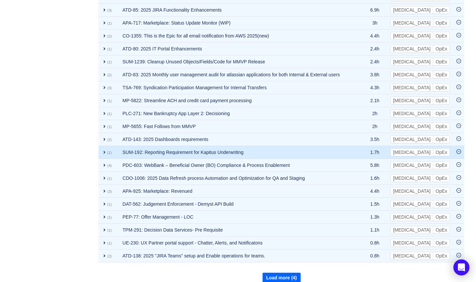
click at [290, 273] on button "Load more (4)" at bounding box center [282, 278] width 38 height 10
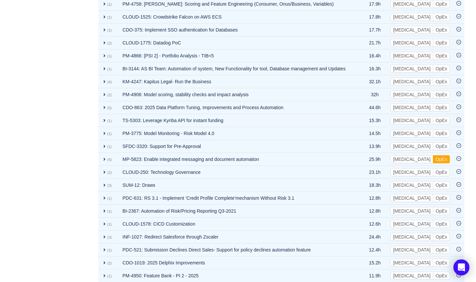
scroll to position [2090, 0]
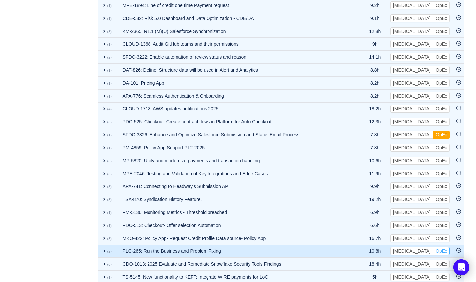
click at [443, 247] on button "OpEx" at bounding box center [441, 251] width 17 height 8
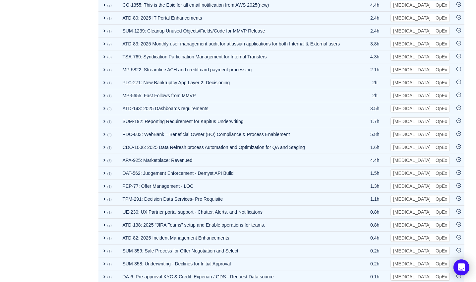
scroll to position [233, 0]
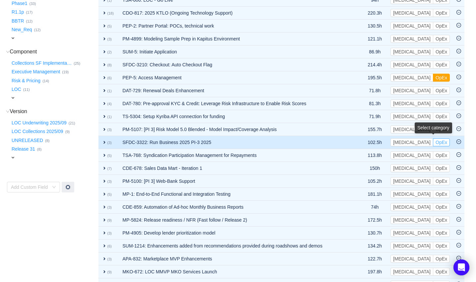
click at [447, 143] on button "OpEx" at bounding box center [441, 142] width 17 height 8
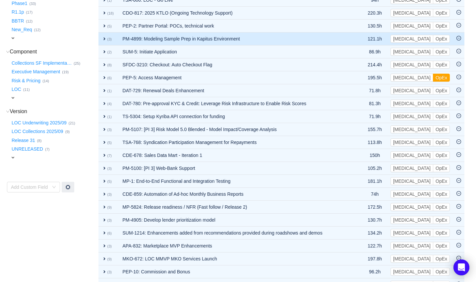
scroll to position [543, 0]
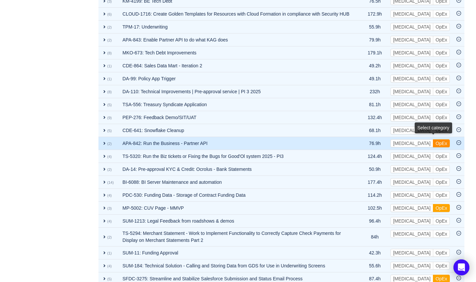
click at [444, 140] on button "OpEx" at bounding box center [441, 143] width 17 height 8
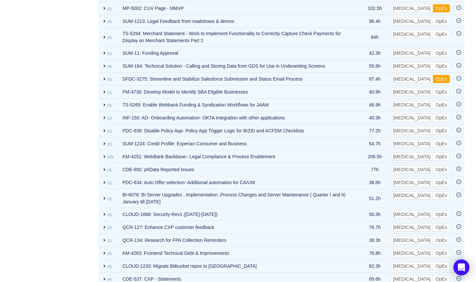
scroll to position [1458, 0]
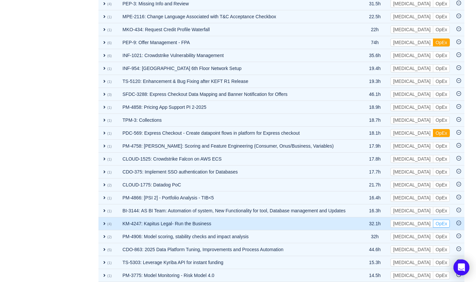
click at [445, 220] on button "OpEx" at bounding box center [441, 224] width 17 height 8
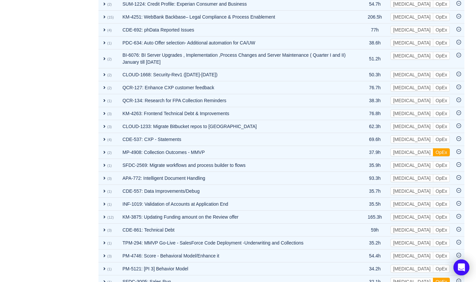
scroll to position [0, 0]
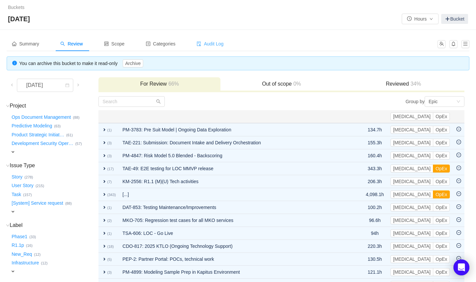
click at [221, 42] on span "Audit Log" at bounding box center [210, 43] width 27 height 5
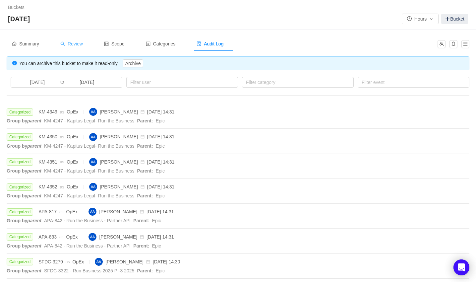
click at [84, 47] on div "Review" at bounding box center [71, 43] width 33 height 15
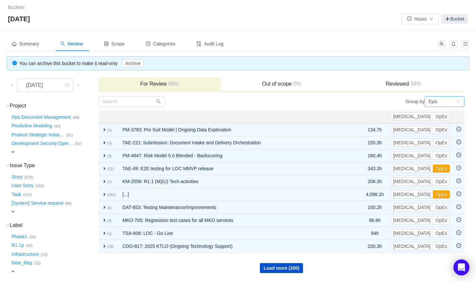
click at [455, 103] on div "Epic" at bounding box center [443, 102] width 28 height 10
click at [443, 132] on li "Epic" at bounding box center [445, 135] width 40 height 11
click at [53, 116] on button "Ops Document Management …" at bounding box center [41, 117] width 63 height 11
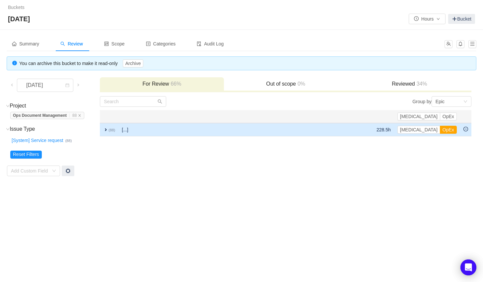
click at [107, 130] on span "expand" at bounding box center [105, 129] width 5 height 5
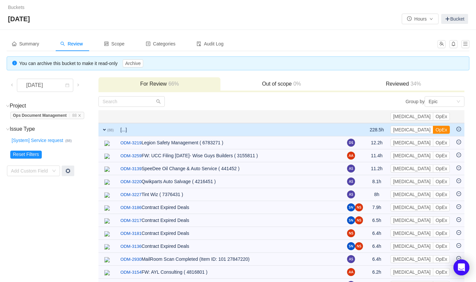
click at [444, 128] on button "OpEx" at bounding box center [441, 130] width 17 height 8
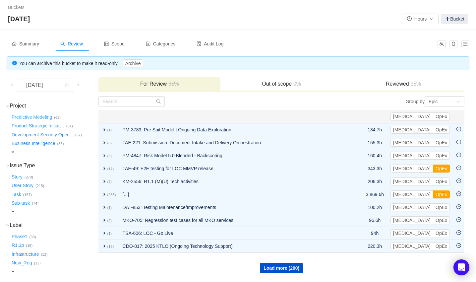
click at [45, 115] on button "Predictive Modeling …" at bounding box center [32, 117] width 44 height 11
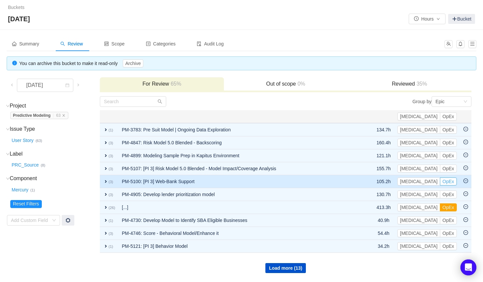
click at [453, 180] on button "OpEx" at bounding box center [448, 181] width 17 height 8
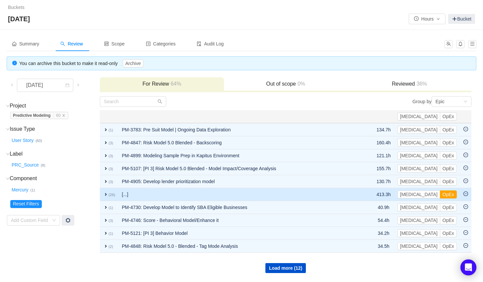
click at [104, 192] on span "expand" at bounding box center [105, 194] width 5 height 5
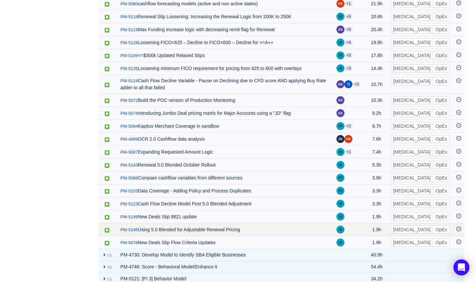
scroll to position [334, 0]
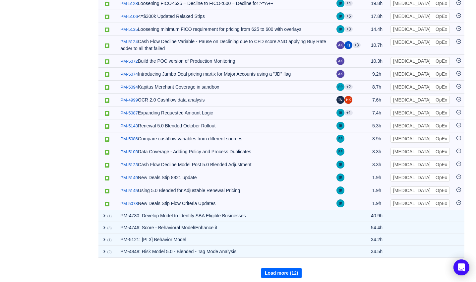
click at [296, 271] on button "Load more (12)" at bounding box center [281, 273] width 40 height 10
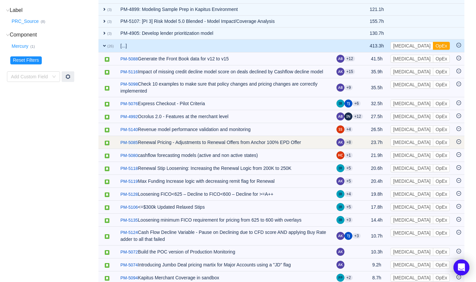
scroll to position [0, 0]
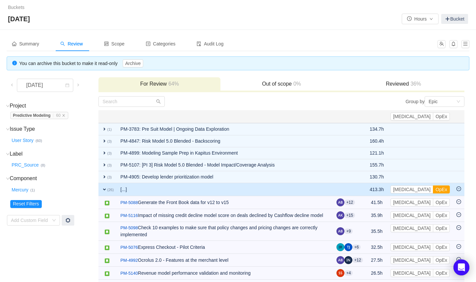
click at [105, 187] on span "expand" at bounding box center [104, 189] width 5 height 5
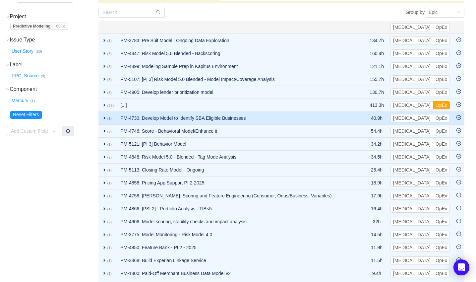
scroll to position [127, 0]
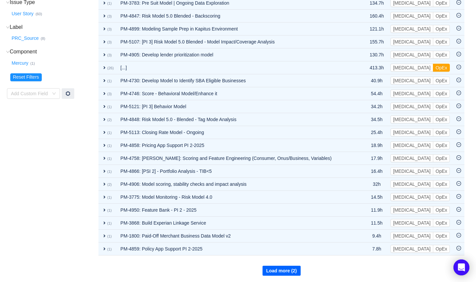
click at [292, 271] on button "Load more (2)" at bounding box center [282, 271] width 38 height 10
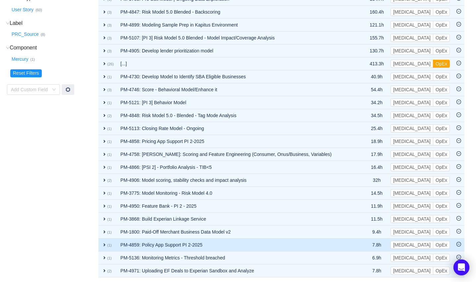
scroll to position [132, 0]
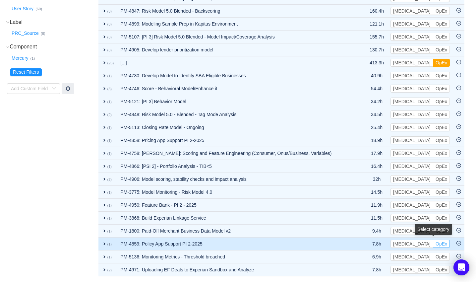
click at [439, 242] on button "OpEx" at bounding box center [441, 244] width 17 height 8
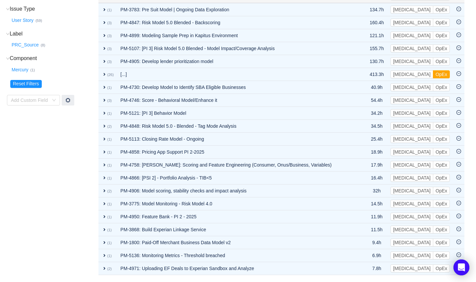
scroll to position [119, 0]
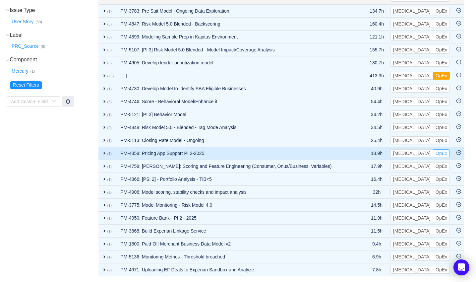
click at [443, 152] on button "OpEx" at bounding box center [441, 153] width 17 height 8
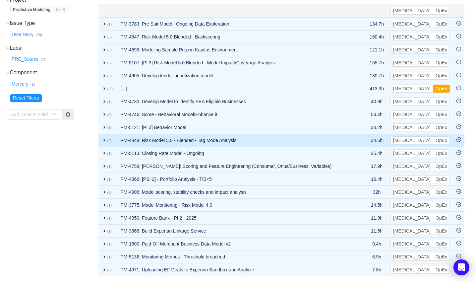
scroll to position [61, 0]
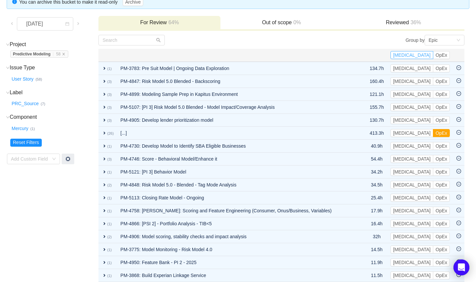
click at [423, 52] on button "[MEDICAL_DATA]" at bounding box center [412, 55] width 43 height 8
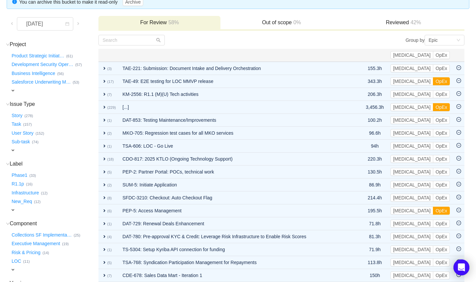
scroll to position [17, 0]
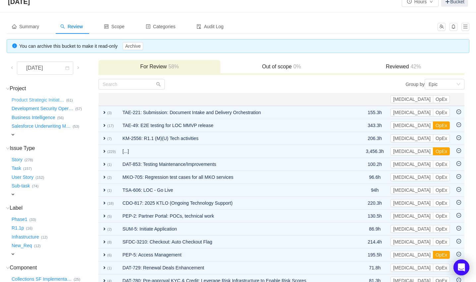
click at [42, 99] on button "Product Strategic Initiat …" at bounding box center [38, 100] width 56 height 11
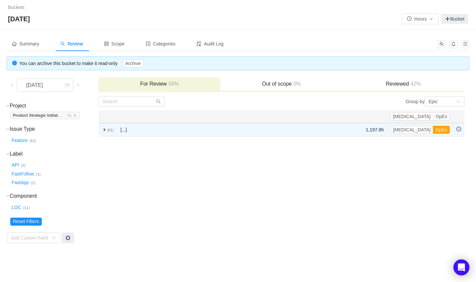
scroll to position [0, 0]
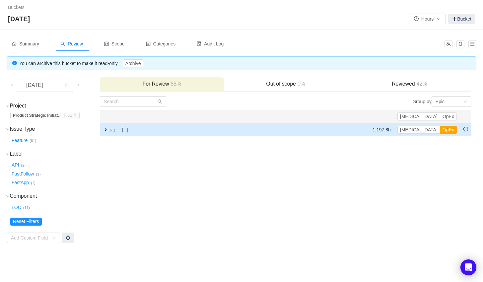
click at [107, 129] on span "expand" at bounding box center [105, 129] width 5 height 5
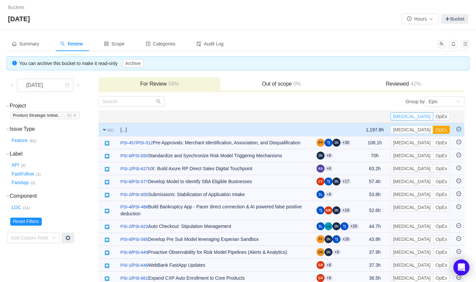
click at [426, 117] on button "[MEDICAL_DATA]" at bounding box center [412, 116] width 43 height 8
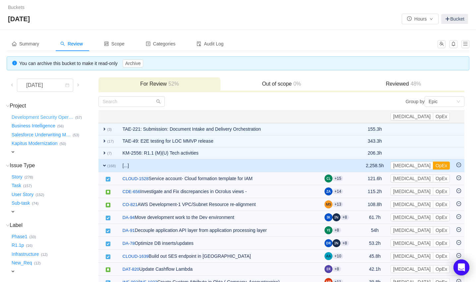
click at [49, 119] on button "Development Security Oper …" at bounding box center [42, 117] width 65 height 11
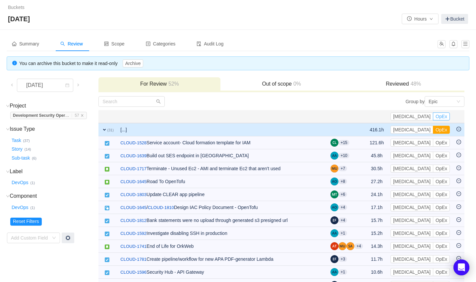
click at [448, 114] on button "OpEx" at bounding box center [441, 116] width 17 height 8
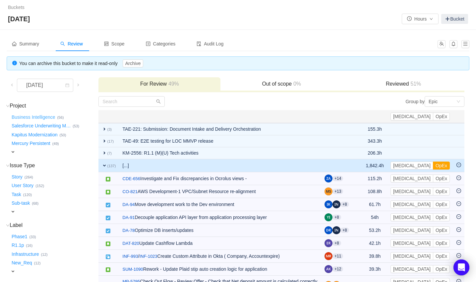
click at [38, 114] on button "Business Intelligence …" at bounding box center [33, 117] width 47 height 11
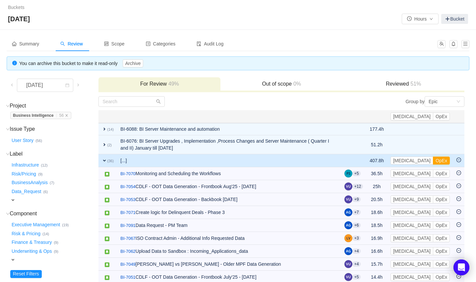
click at [105, 159] on span "expand" at bounding box center [104, 160] width 5 height 5
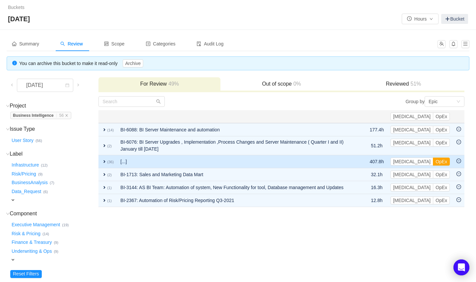
click at [103, 159] on span "expand" at bounding box center [104, 161] width 5 height 5
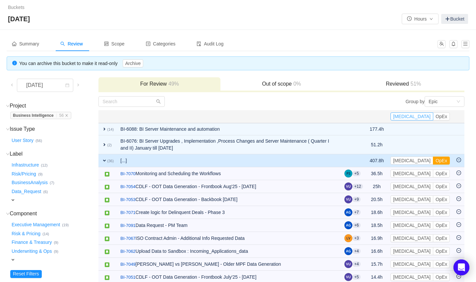
click at [425, 114] on button "[MEDICAL_DATA]" at bounding box center [412, 116] width 43 height 8
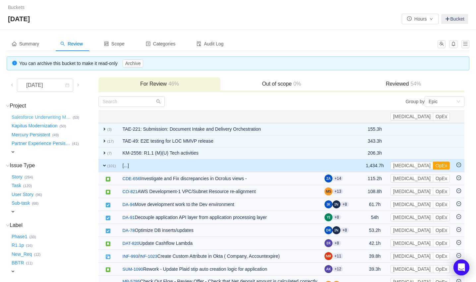
click at [38, 116] on button "Salesforce Underwriting M …" at bounding box center [41, 117] width 62 height 11
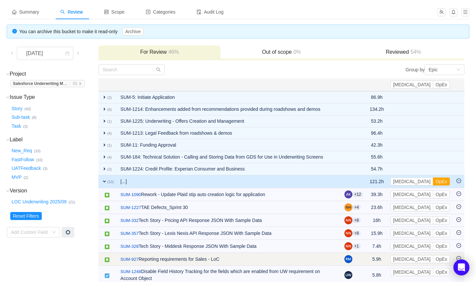
scroll to position [29, 0]
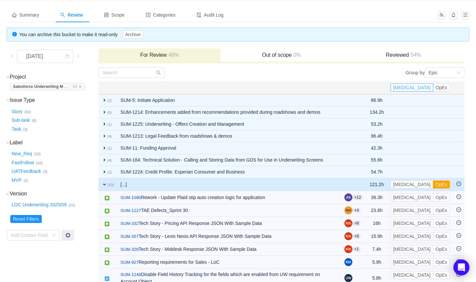
click at [426, 85] on button "[MEDICAL_DATA]" at bounding box center [412, 88] width 43 height 8
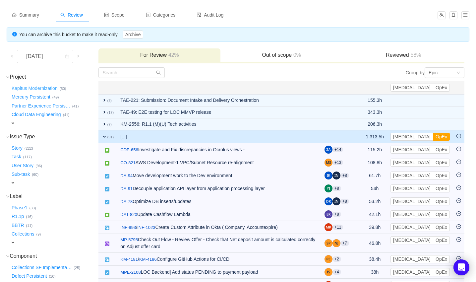
click at [47, 87] on button "Kapitus Modernization …" at bounding box center [34, 88] width 49 height 11
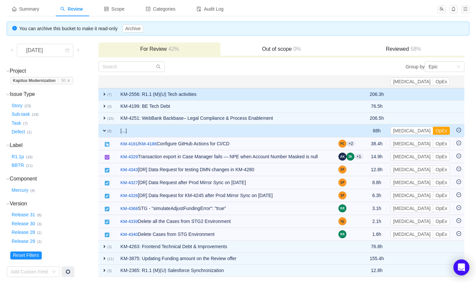
scroll to position [37, 0]
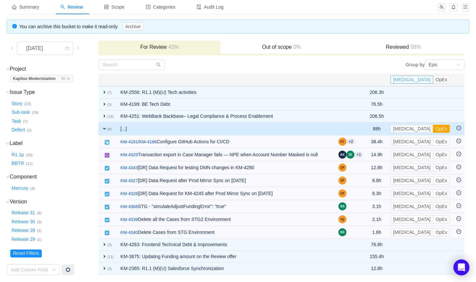
click at [424, 80] on button "[MEDICAL_DATA]" at bounding box center [412, 80] width 43 height 8
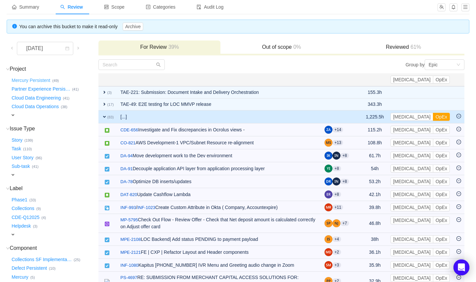
click at [34, 78] on button "Mercury Persistent …" at bounding box center [31, 80] width 42 height 11
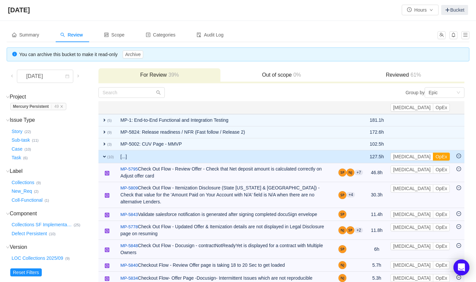
scroll to position [0, 0]
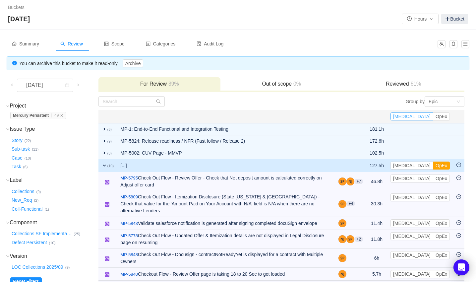
click at [425, 116] on button "[MEDICAL_DATA]" at bounding box center [412, 116] width 43 height 8
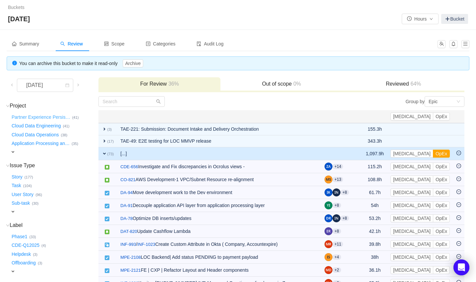
click at [40, 114] on button "Partner Experience Persis …" at bounding box center [41, 117] width 62 height 11
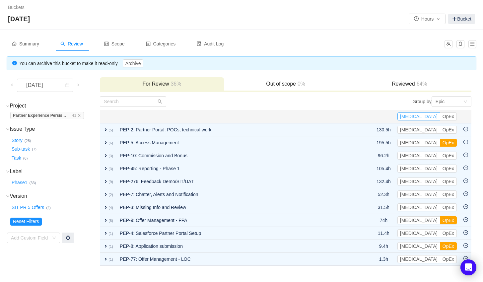
click at [429, 115] on button "[MEDICAL_DATA]" at bounding box center [418, 116] width 43 height 8
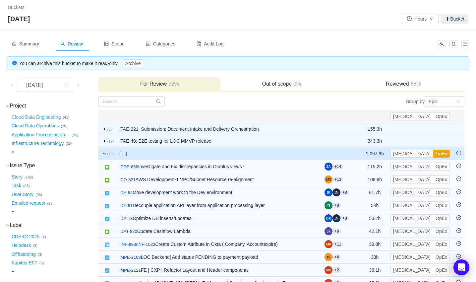
click at [36, 115] on button "Cloud Data Engineering …" at bounding box center [36, 117] width 53 height 11
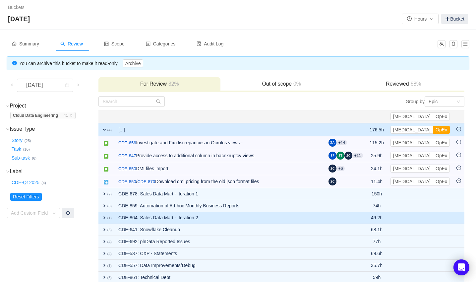
scroll to position [44, 0]
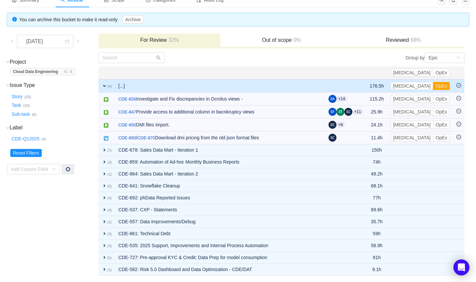
click at [104, 85] on span "expand" at bounding box center [104, 85] width 5 height 5
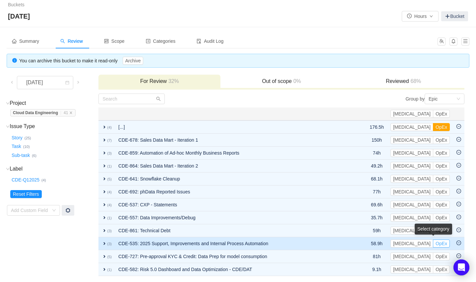
click at [441, 244] on button "OpEx" at bounding box center [441, 243] width 17 height 8
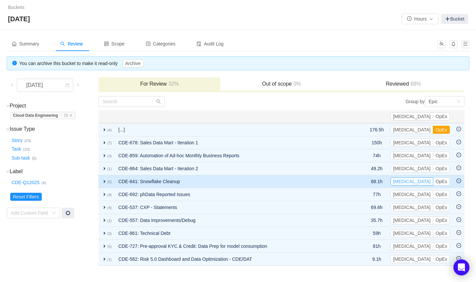
scroll to position [0, 0]
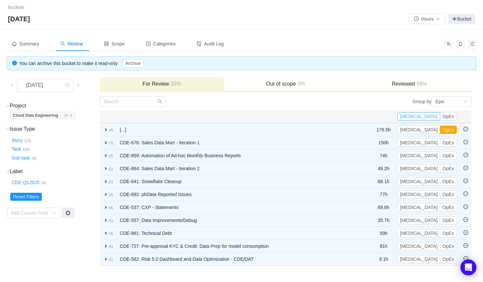
click at [434, 116] on button "[MEDICAL_DATA]" at bounding box center [418, 116] width 43 height 8
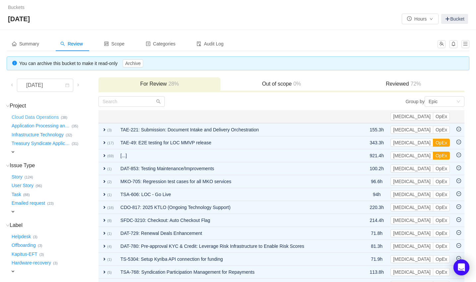
click at [36, 116] on button "Cloud Data Operations …" at bounding box center [35, 117] width 50 height 11
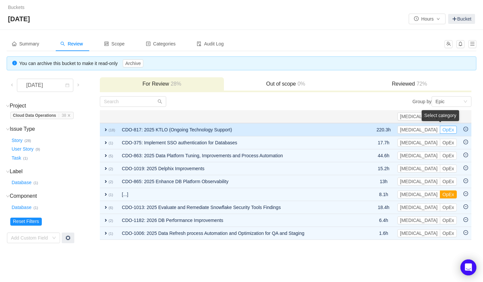
click at [450, 130] on button "OpEx" at bounding box center [448, 130] width 17 height 8
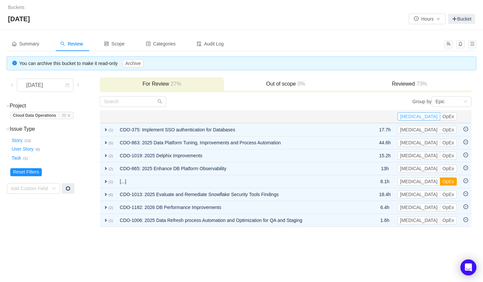
click at [429, 113] on button "[MEDICAL_DATA]" at bounding box center [418, 116] width 43 height 8
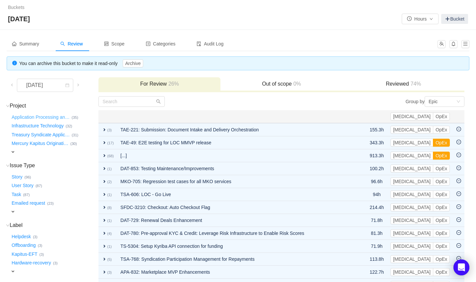
click at [47, 117] on button "Application Processing an …" at bounding box center [40, 117] width 61 height 11
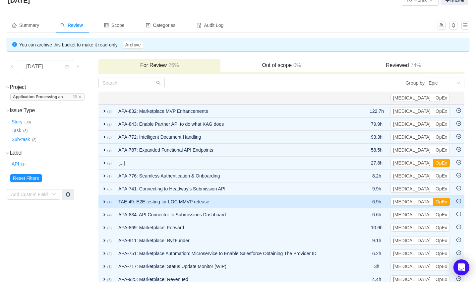
scroll to position [29, 0]
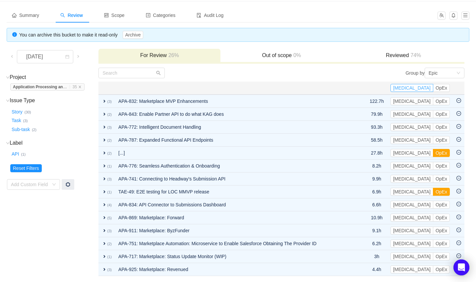
click at [425, 86] on button "[MEDICAL_DATA]" at bounding box center [412, 88] width 43 height 8
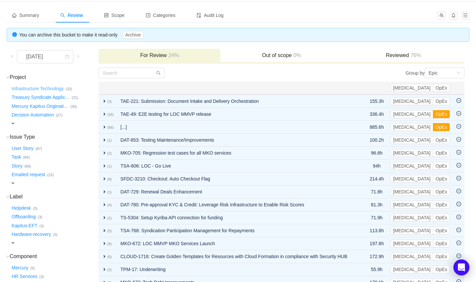
click at [37, 86] on button "Infrastructure Technology …" at bounding box center [37, 88] width 55 height 11
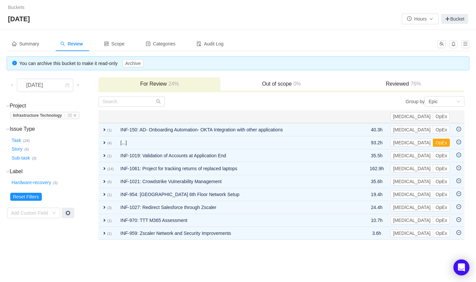
scroll to position [0, 0]
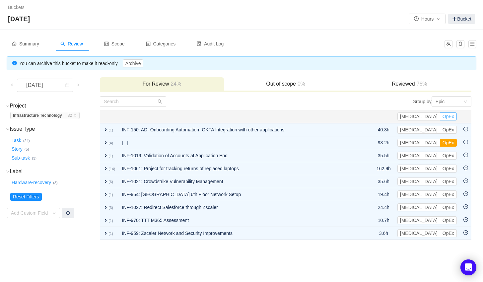
click at [447, 116] on button "OpEx" at bounding box center [448, 116] width 17 height 8
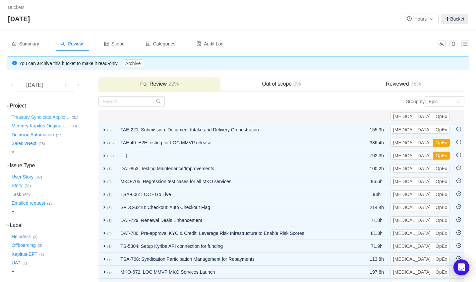
click at [31, 116] on button "Treasury Syndicate Applic …" at bounding box center [40, 117] width 61 height 11
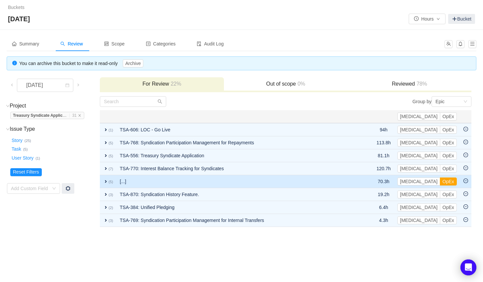
click at [105, 182] on span "expand" at bounding box center [105, 181] width 5 height 5
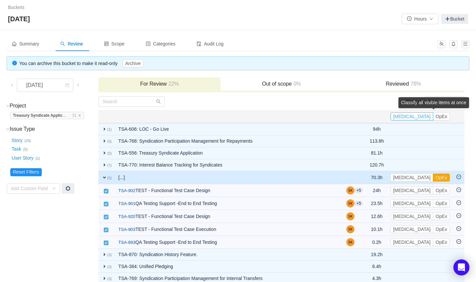
click at [426, 119] on button "[MEDICAL_DATA]" at bounding box center [412, 116] width 43 height 8
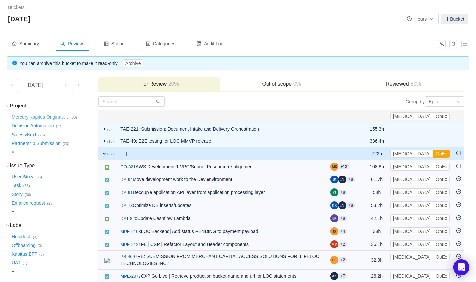
click at [40, 114] on button "Mercury Kapitus Originati …" at bounding box center [40, 117] width 60 height 11
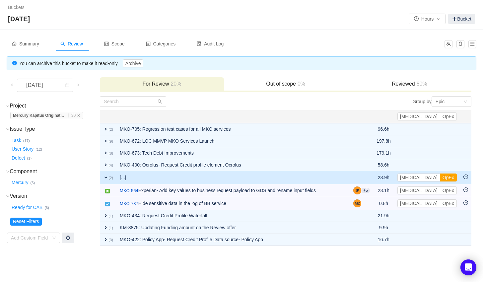
click at [209, 260] on div "Buckets / / [DATE] Hours Bucket Summary Review Scope Categories Audit Log You c…" at bounding box center [241, 141] width 483 height 282
click at [107, 175] on span "expand" at bounding box center [105, 177] width 5 height 5
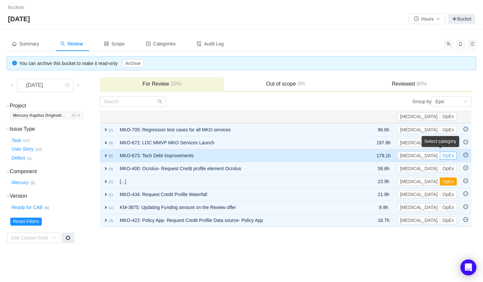
click at [449, 154] on button "OpEx" at bounding box center [448, 156] width 17 height 8
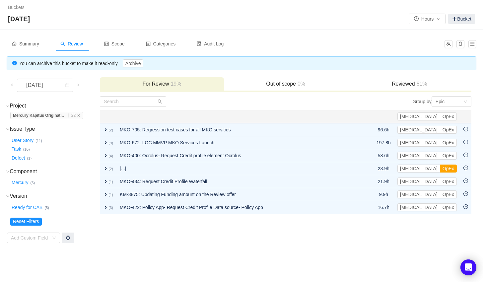
click at [428, 111] on th "[MEDICAL_DATA] OpEx Apply Suggestions" at bounding box center [427, 116] width 66 height 13
click at [429, 114] on button "[MEDICAL_DATA]" at bounding box center [418, 116] width 43 height 8
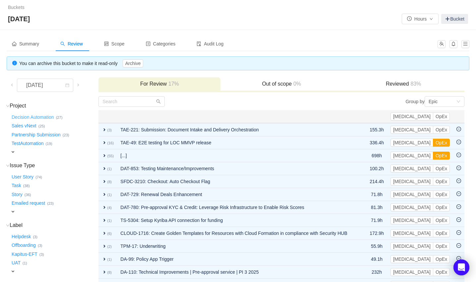
click at [47, 117] on button "Decision Automation …" at bounding box center [33, 117] width 46 height 11
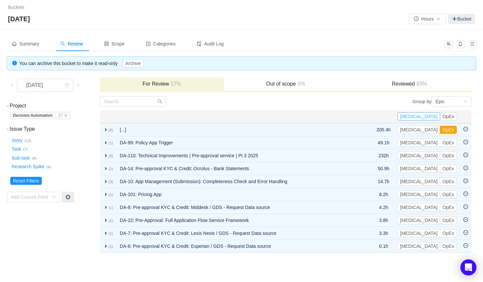
click at [430, 113] on button "[MEDICAL_DATA]" at bounding box center [418, 116] width 43 height 8
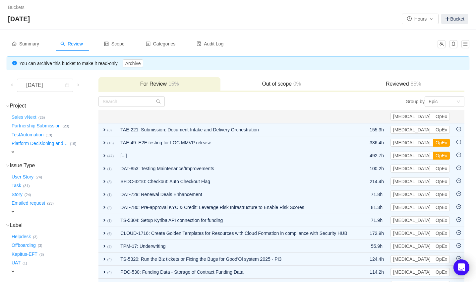
click at [31, 116] on button "Sales vNext …" at bounding box center [24, 117] width 28 height 11
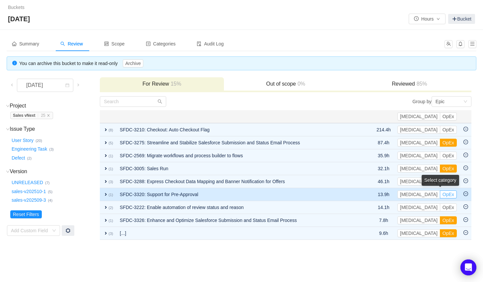
click at [452, 192] on button "OpEx" at bounding box center [448, 194] width 17 height 8
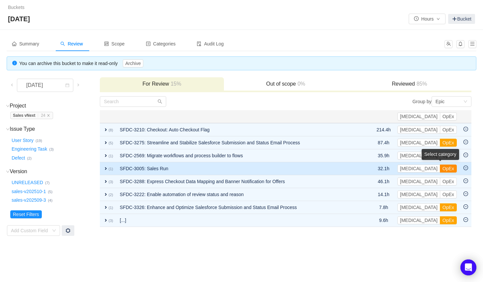
click at [448, 165] on button "OpEx" at bounding box center [448, 169] width 17 height 8
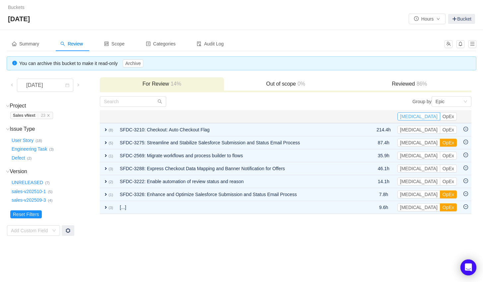
click at [436, 117] on button "[MEDICAL_DATA]" at bounding box center [418, 116] width 43 height 8
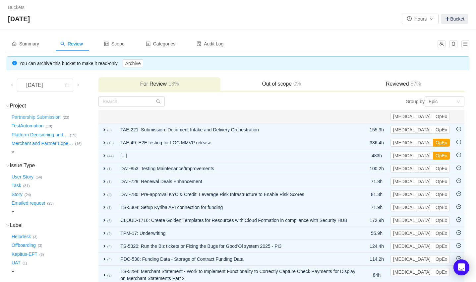
click at [49, 116] on button "Partnership Submission …" at bounding box center [36, 117] width 52 height 11
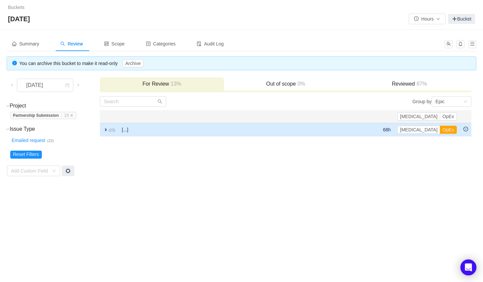
click at [105, 128] on span "expand" at bounding box center [105, 129] width 5 height 5
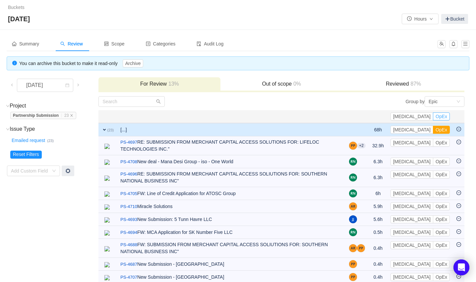
click at [446, 116] on button "OpEx" at bounding box center [441, 116] width 17 height 8
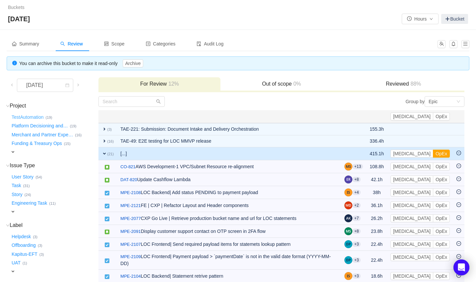
click at [26, 117] on button "TestAutomation …" at bounding box center [27, 117] width 35 height 11
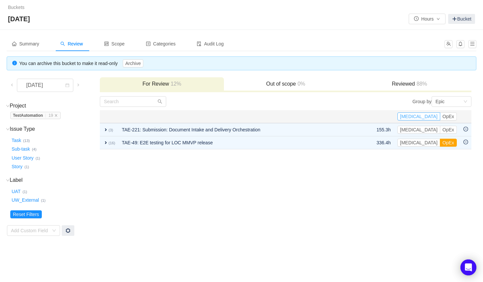
click at [433, 114] on button "[MEDICAL_DATA]" at bounding box center [418, 116] width 43 height 8
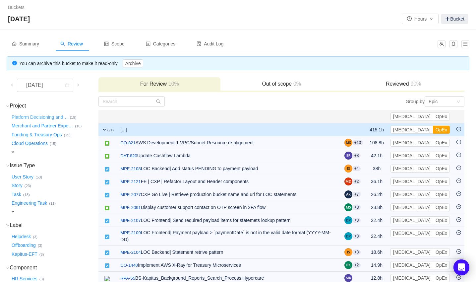
click at [53, 116] on button "Platform Decisioning and …" at bounding box center [40, 117] width 60 height 11
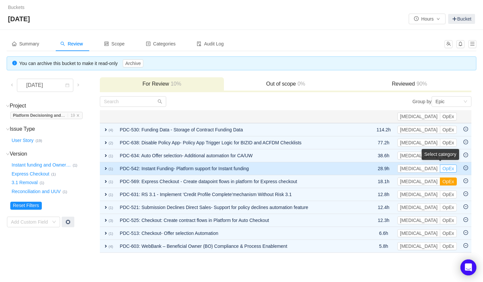
click at [452, 166] on button "OpEx" at bounding box center [448, 169] width 17 height 8
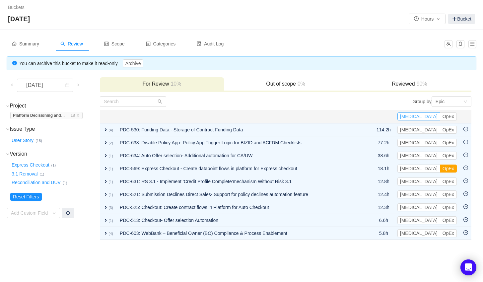
click at [433, 114] on button "[MEDICAL_DATA]" at bounding box center [418, 116] width 43 height 8
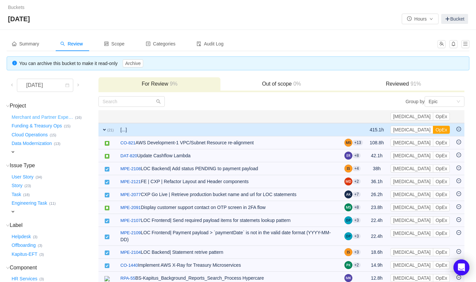
click at [53, 116] on button "Merchant and Partner Expe …" at bounding box center [42, 117] width 65 height 11
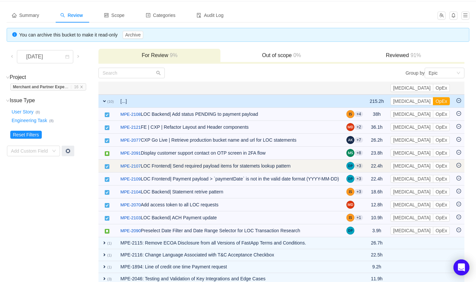
scroll to position [39, 0]
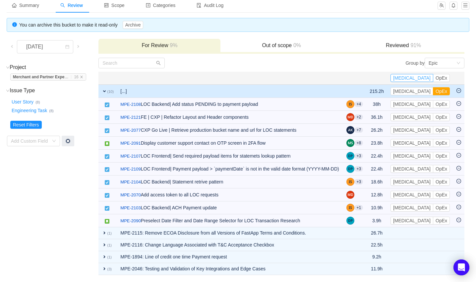
click at [423, 76] on button "[MEDICAL_DATA]" at bounding box center [412, 78] width 43 height 8
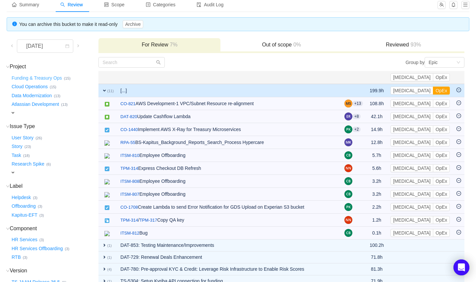
click at [42, 76] on button "Funding & Treasury Ops …" at bounding box center [37, 78] width 54 height 11
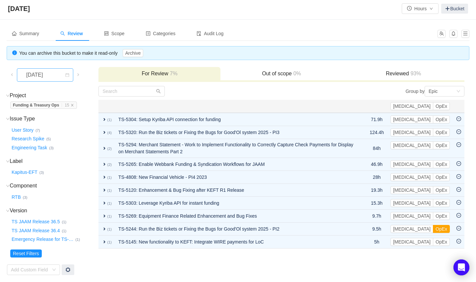
scroll to position [10, 0]
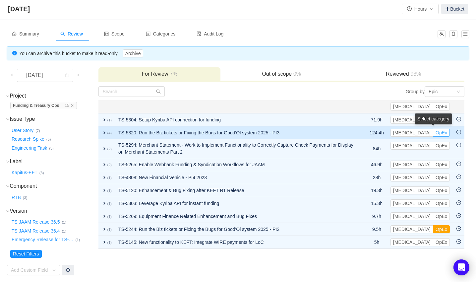
click at [445, 132] on button "OpEx" at bounding box center [441, 133] width 17 height 8
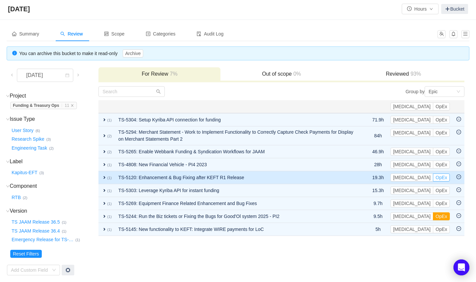
click at [442, 177] on button "OpEx" at bounding box center [441, 177] width 17 height 8
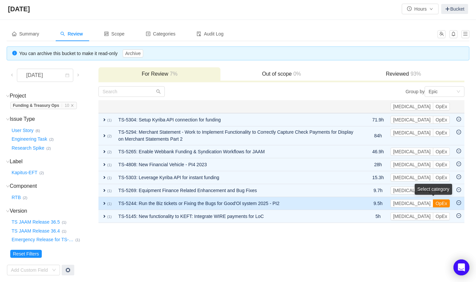
click at [444, 202] on button "OpEx" at bounding box center [441, 203] width 17 height 8
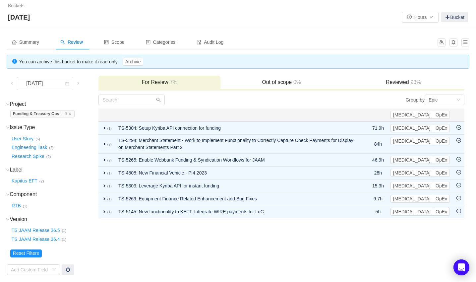
scroll to position [1, 0]
click at [301, 264] on td "Group by Epic You will see tickets here after they were marked as out of scope …" at bounding box center [281, 185] width 367 height 181
click at [426, 114] on button "[MEDICAL_DATA]" at bounding box center [412, 115] width 43 height 8
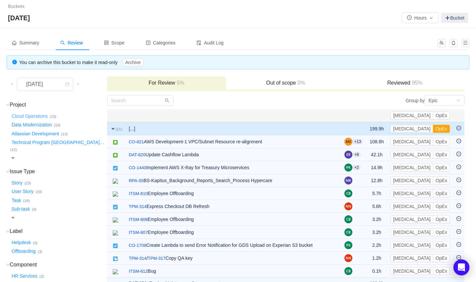
click at [39, 114] on button "Cloud Operations …" at bounding box center [29, 116] width 39 height 11
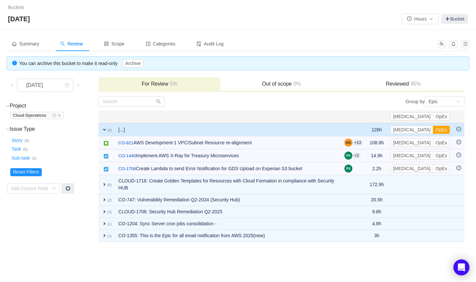
scroll to position [0, 0]
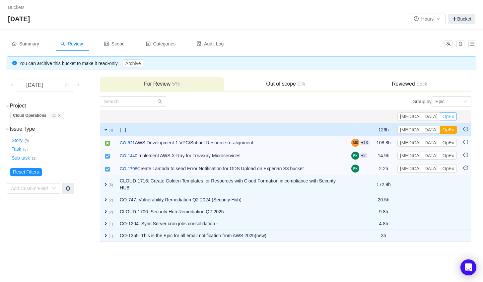
click at [452, 115] on button "OpEx" at bounding box center [448, 116] width 17 height 8
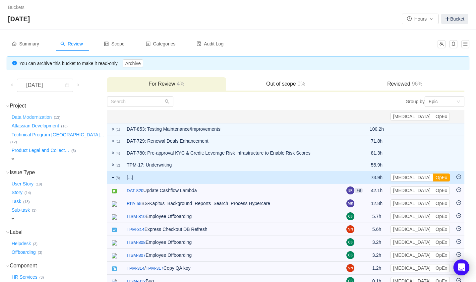
click at [39, 115] on button "Data Modernization …" at bounding box center [31, 117] width 43 height 11
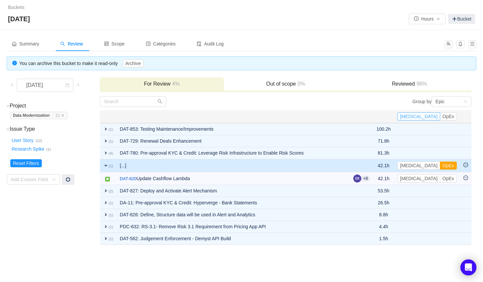
click at [435, 115] on button "[MEDICAL_DATA]" at bounding box center [418, 116] width 43 height 8
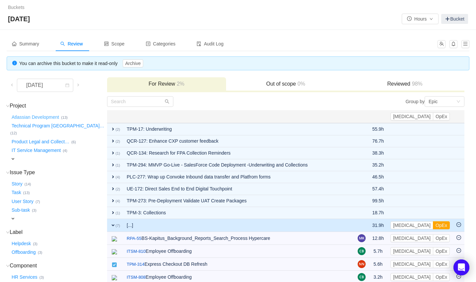
click at [43, 117] on button "Atlassian Development …" at bounding box center [35, 117] width 51 height 11
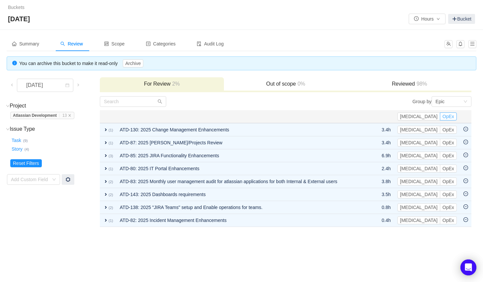
click at [451, 114] on button "OpEx" at bounding box center [448, 116] width 17 height 8
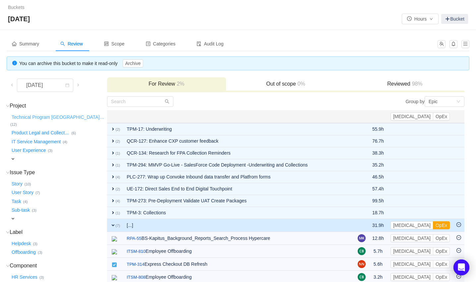
click at [43, 114] on button "Technical Program Managem …" at bounding box center [58, 117] width 96 height 11
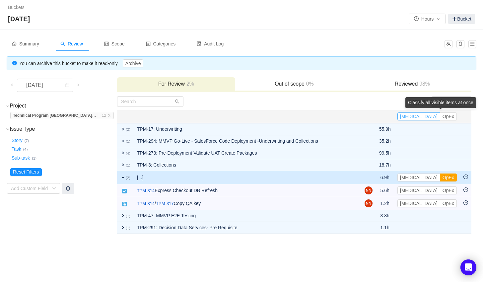
click at [430, 114] on button "[MEDICAL_DATA]" at bounding box center [418, 116] width 43 height 8
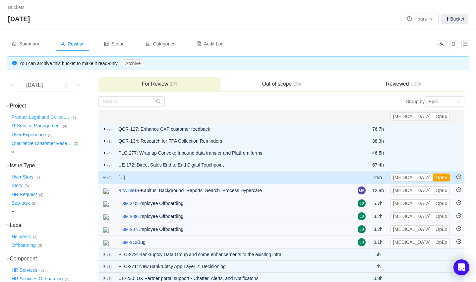
click at [34, 114] on button "Product Legal and Collect …" at bounding box center [40, 117] width 61 height 11
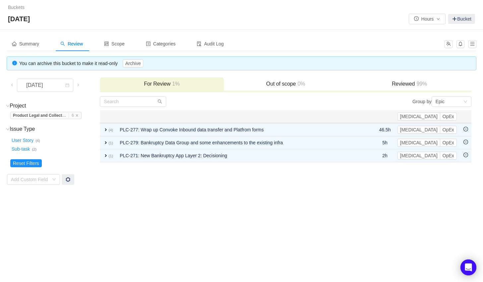
click at [185, 197] on div "Buckets / / [DATE] Hours Bucket Summary Review Scope Categories Audit Log You c…" at bounding box center [241, 141] width 483 height 282
click at [433, 114] on button "[MEDICAL_DATA]" at bounding box center [418, 116] width 43 height 8
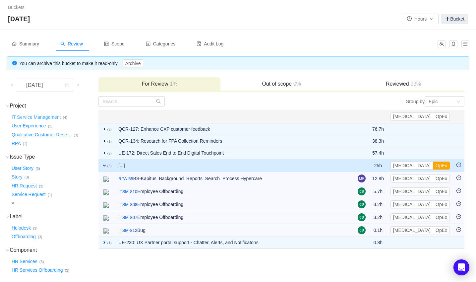
click at [40, 117] on button "IT Service Management …" at bounding box center [36, 117] width 52 height 11
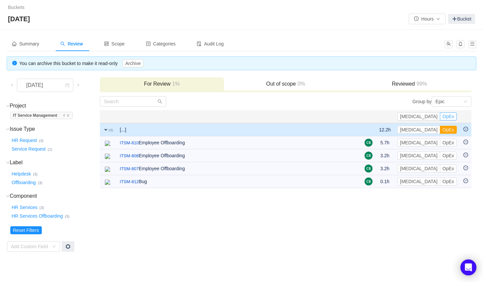
click at [451, 116] on button "OpEx" at bounding box center [448, 116] width 17 height 8
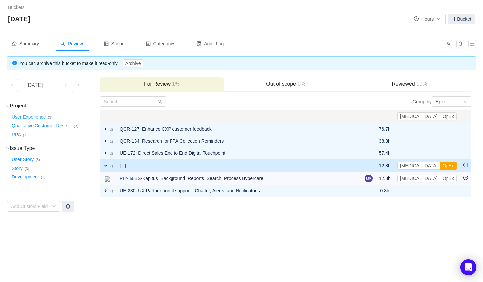
click at [25, 114] on button "User Experience …" at bounding box center [29, 117] width 38 height 11
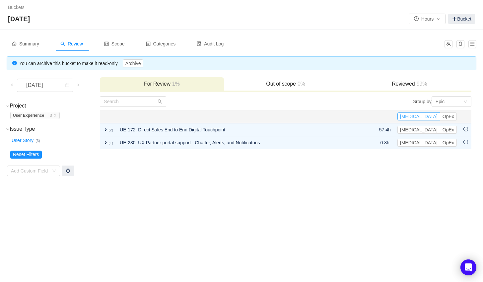
click at [427, 114] on button "[MEDICAL_DATA]" at bounding box center [418, 116] width 43 height 8
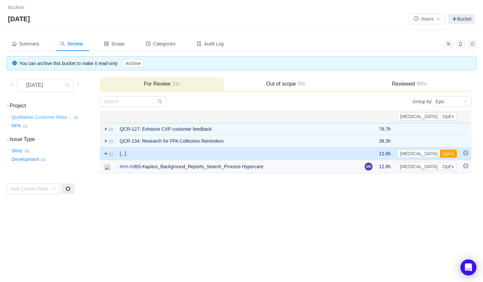
click at [36, 118] on button "Qualitative Customer Rese …" at bounding box center [41, 117] width 63 height 11
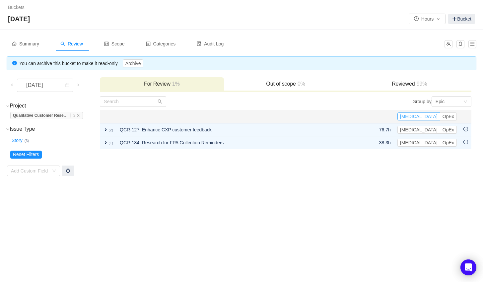
click at [437, 113] on button "[MEDICAL_DATA]" at bounding box center [418, 116] width 43 height 8
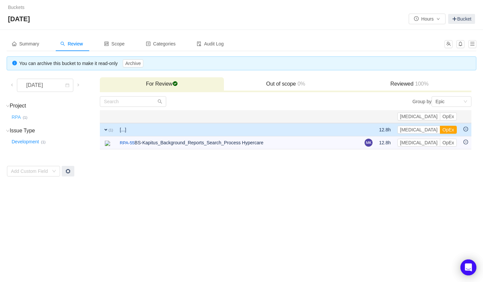
click at [17, 116] on button "RPA …" at bounding box center [16, 117] width 13 height 11
click at [452, 115] on button "OpEx" at bounding box center [448, 116] width 17 height 8
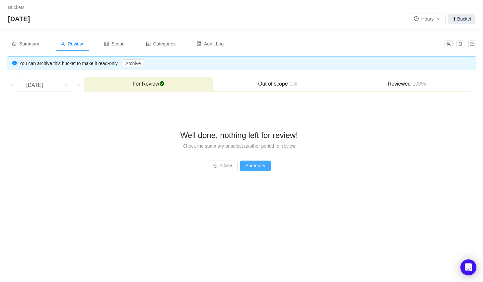
click at [263, 167] on button "Summary" at bounding box center [255, 166] width 31 height 11
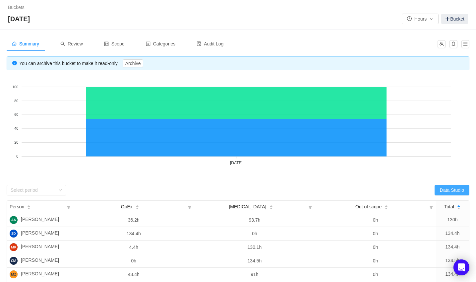
click at [459, 189] on button "Data Studio" at bounding box center [452, 190] width 35 height 11
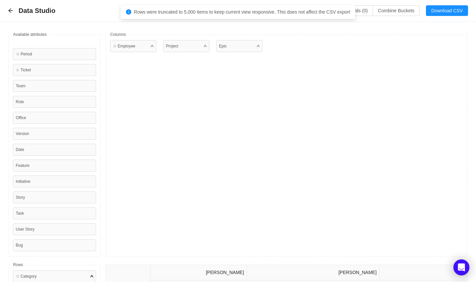
click at [92, 277] on div at bounding box center [92, 276] width 3 height 6
click at [154, 50] on div "☆ Employee" at bounding box center [133, 46] width 46 height 12
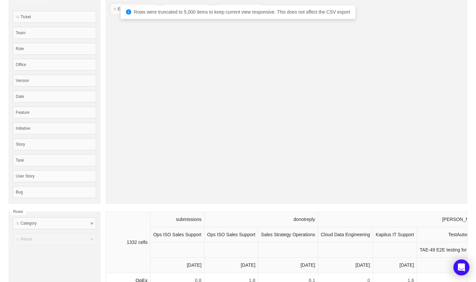
scroll to position [47, 0]
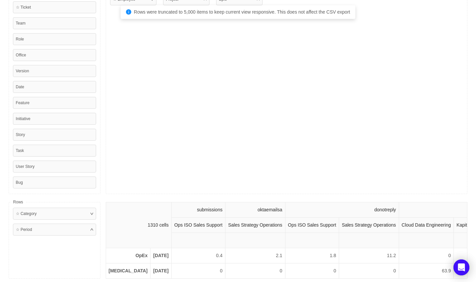
click at [245, 128] on div "Epic" at bounding box center [240, 90] width 49 height 195
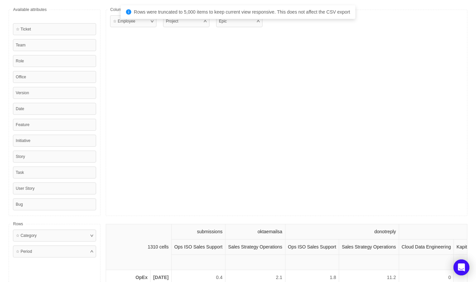
scroll to position [0, 0]
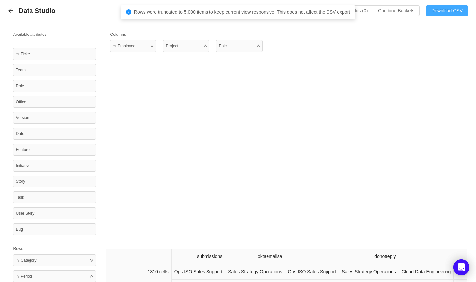
click at [435, 9] on button "Download CSV" at bounding box center [447, 10] width 42 height 11
